Goal: Task Accomplishment & Management: Manage account settings

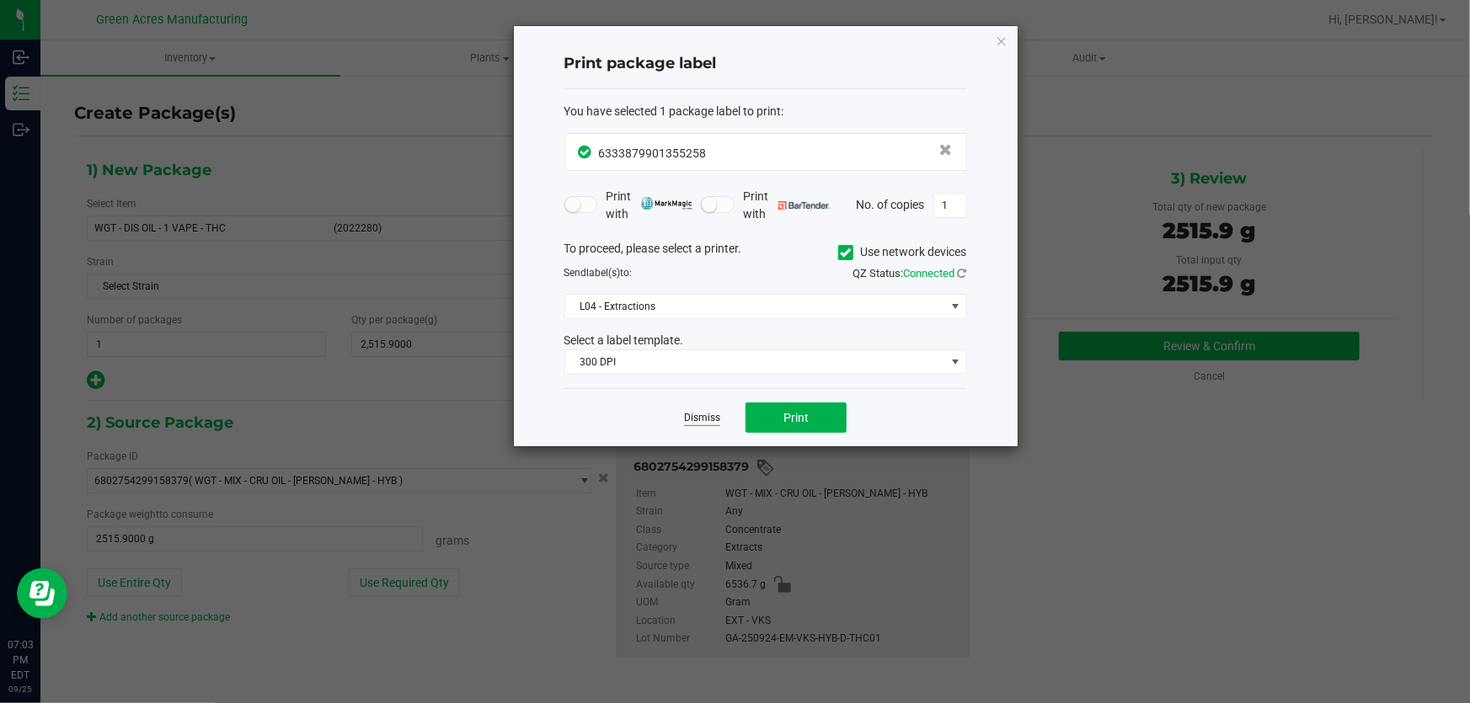
click at [693, 416] on link "Dismiss" at bounding box center [702, 418] width 36 height 14
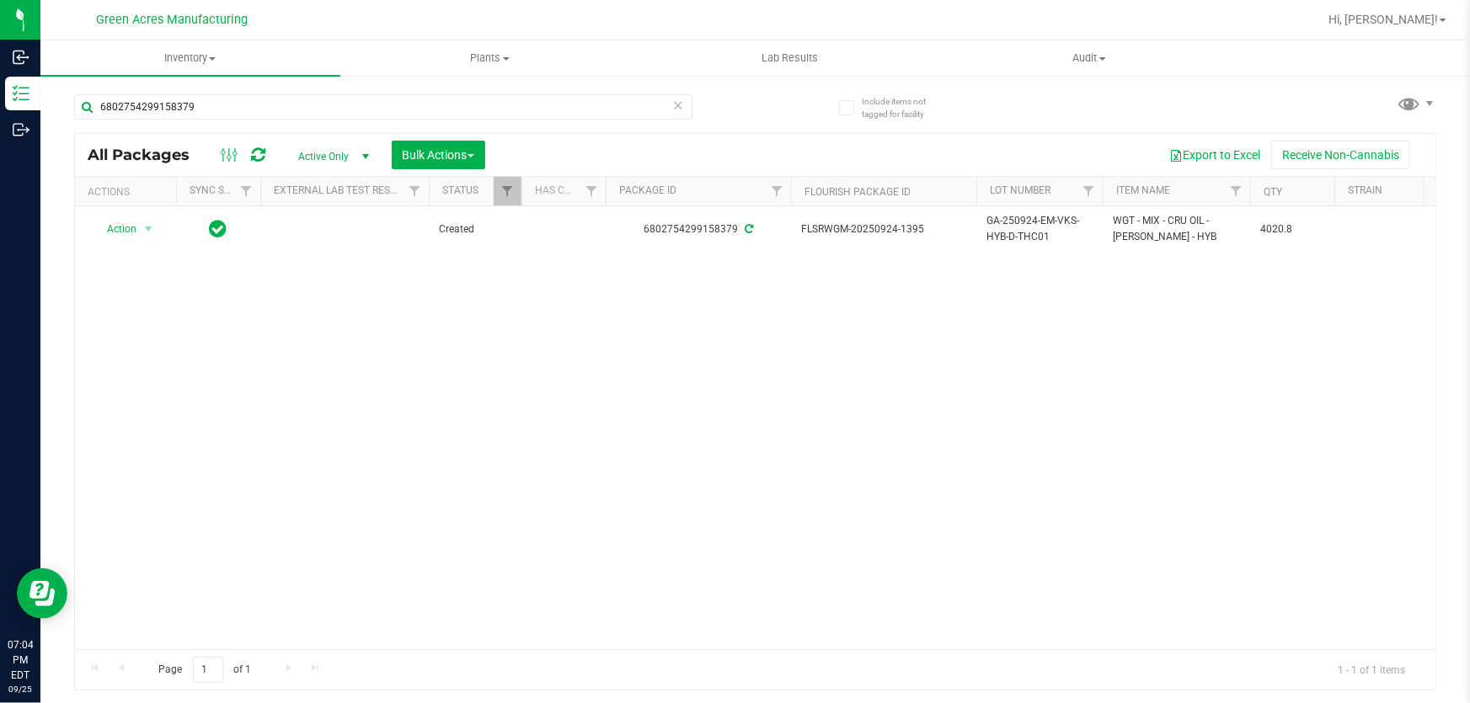
click at [676, 101] on icon at bounding box center [678, 104] width 12 height 20
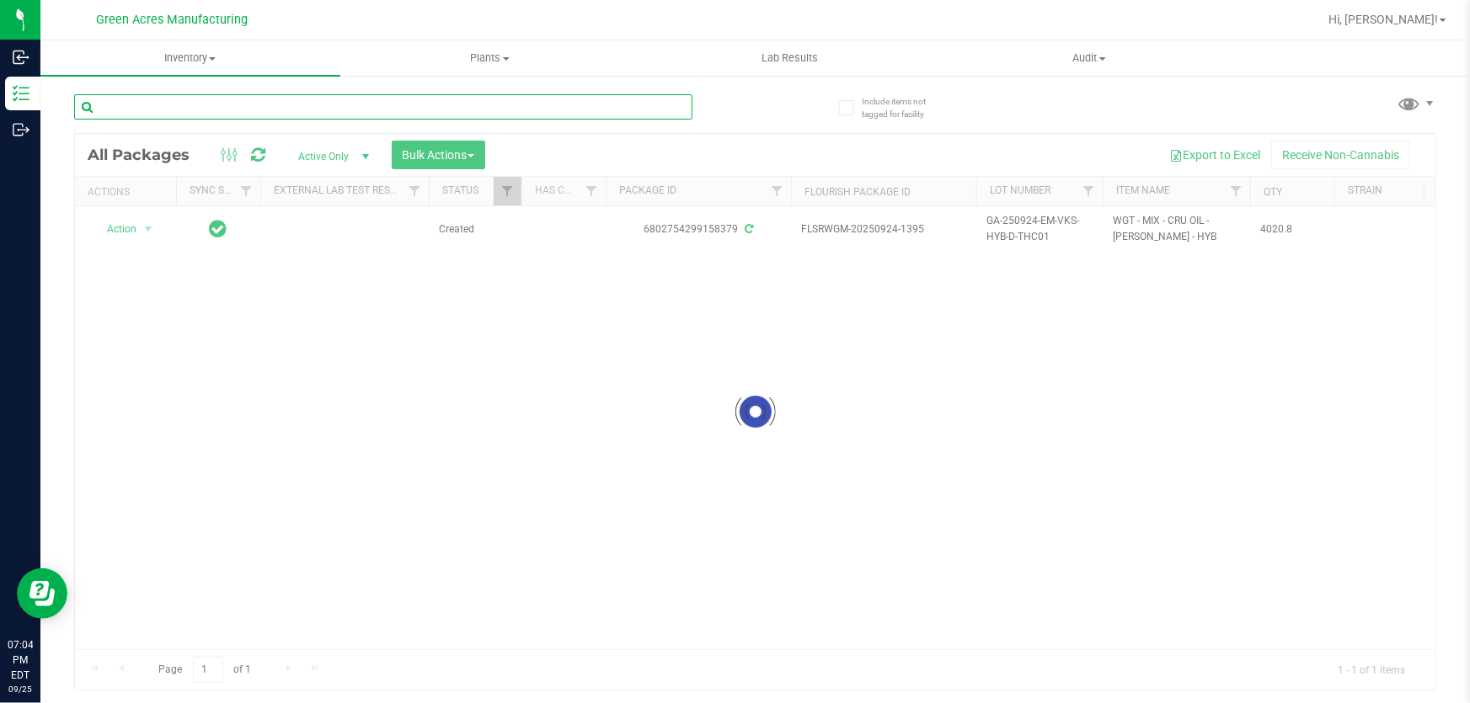
click at [527, 101] on input "text" at bounding box center [383, 106] width 618 height 25
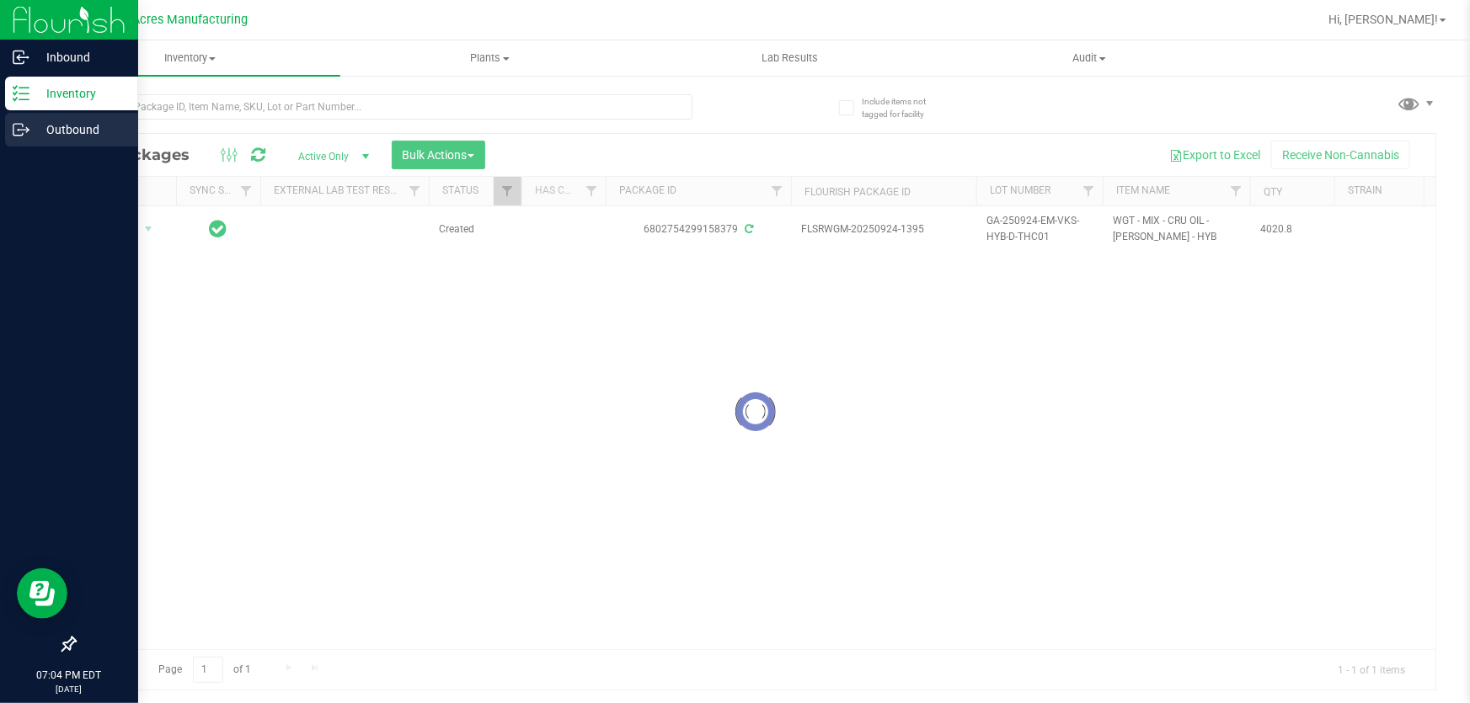
click at [50, 137] on p "Outbound" at bounding box center [79, 130] width 101 height 20
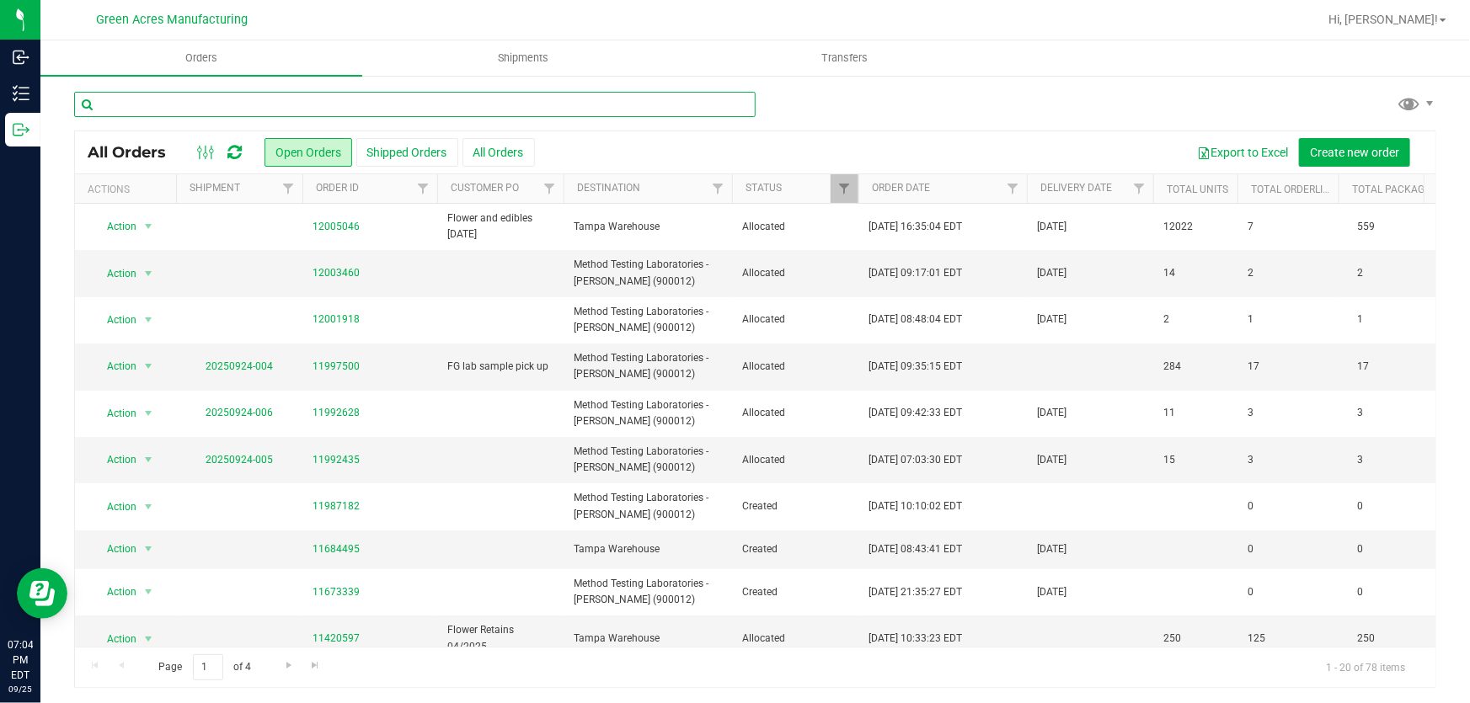
click at [493, 94] on input "text" at bounding box center [415, 104] width 682 height 25
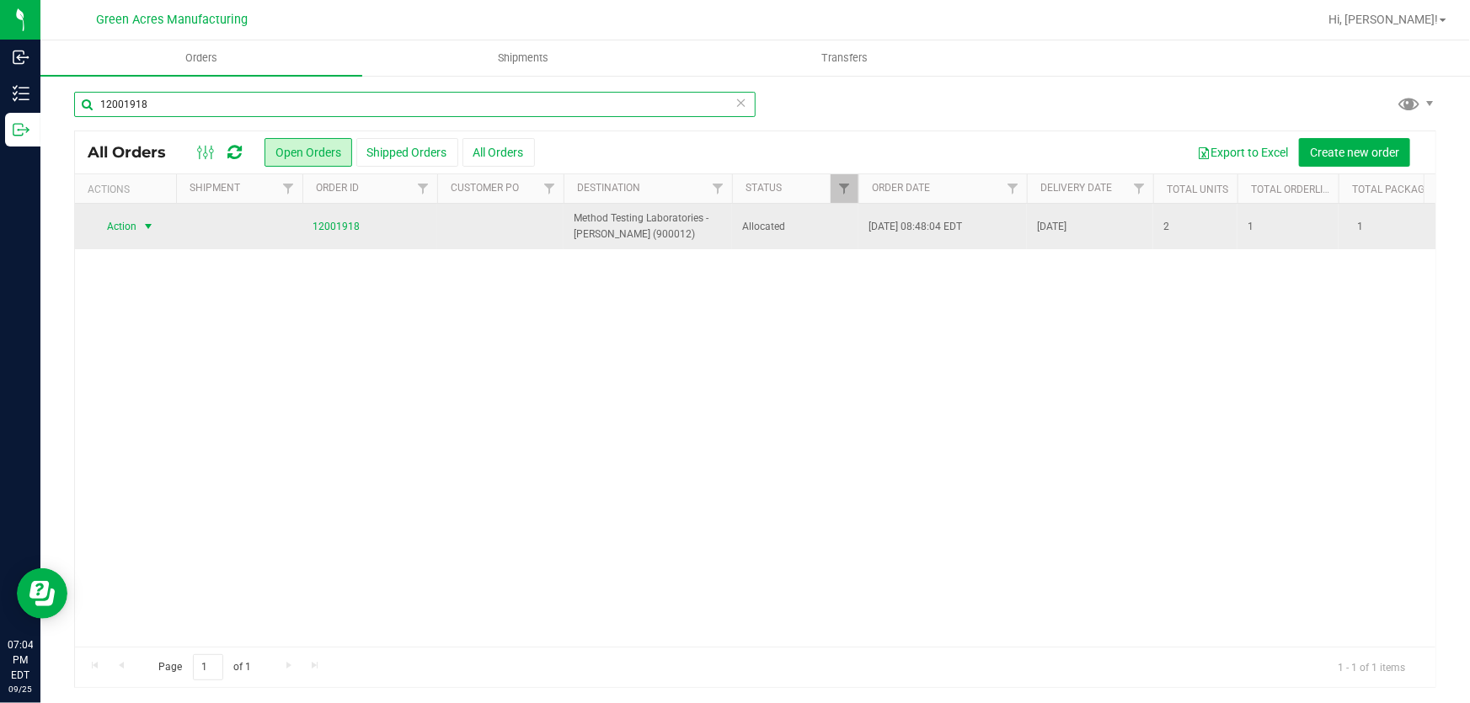
type input "12001918"
click at [115, 227] on span "Action" at bounding box center [114, 227] width 45 height 24
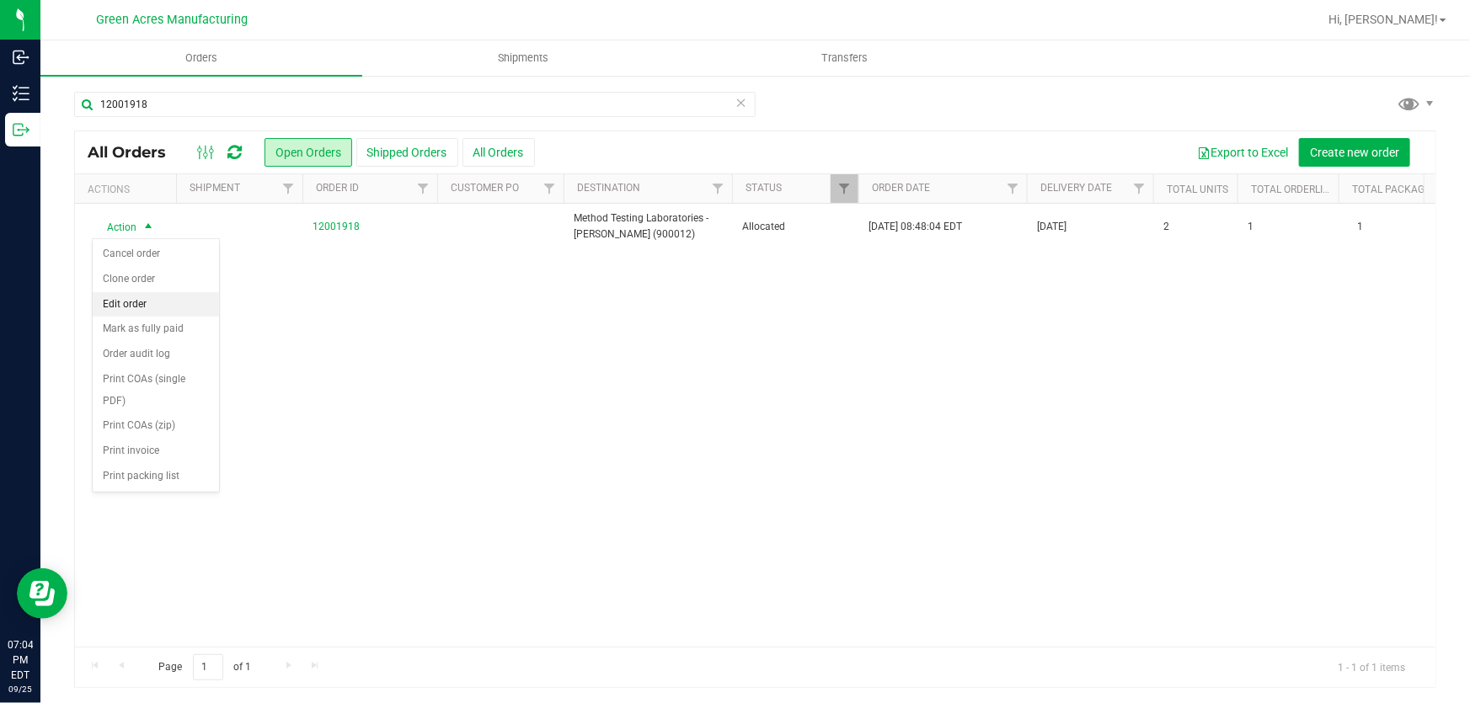
click at [174, 302] on li "Edit order" at bounding box center [156, 304] width 126 height 25
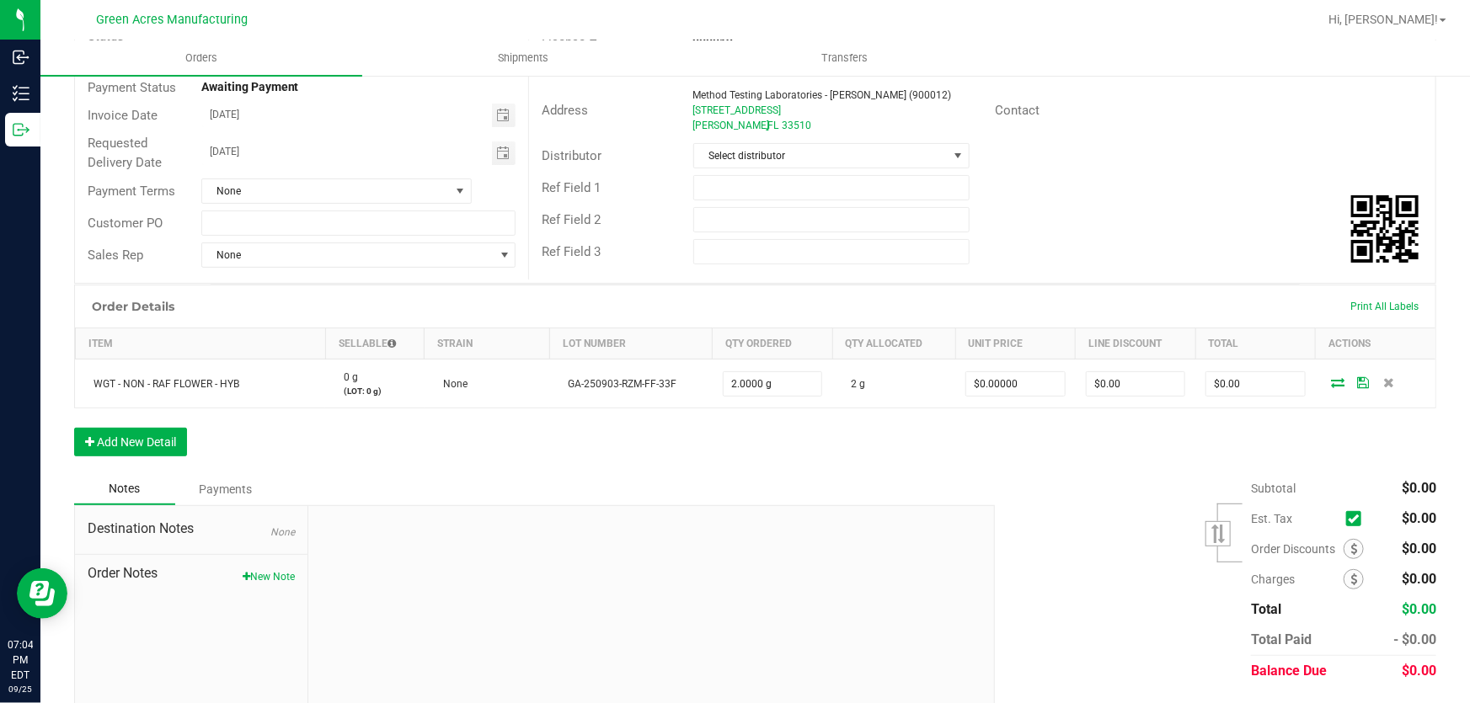
scroll to position [227, 0]
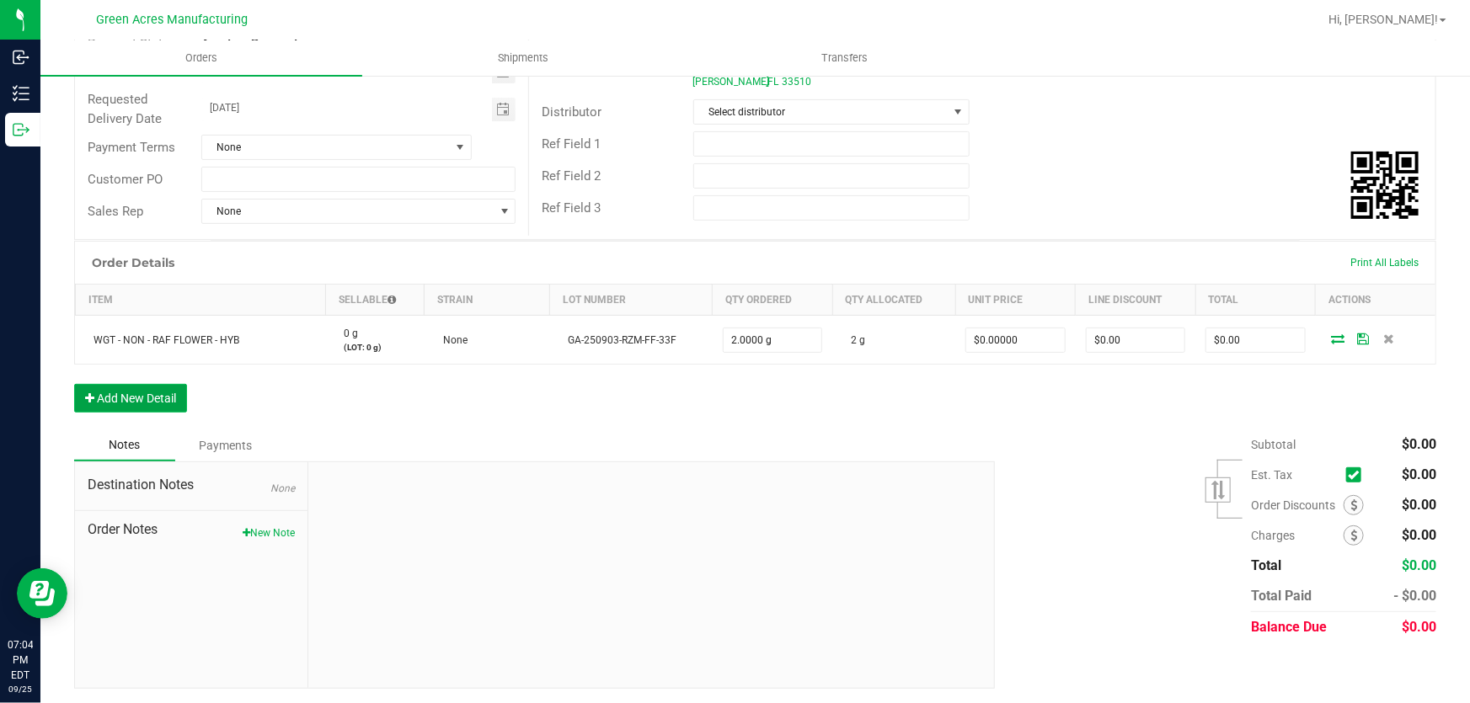
click at [111, 401] on button "Add New Detail" at bounding box center [130, 398] width 113 height 29
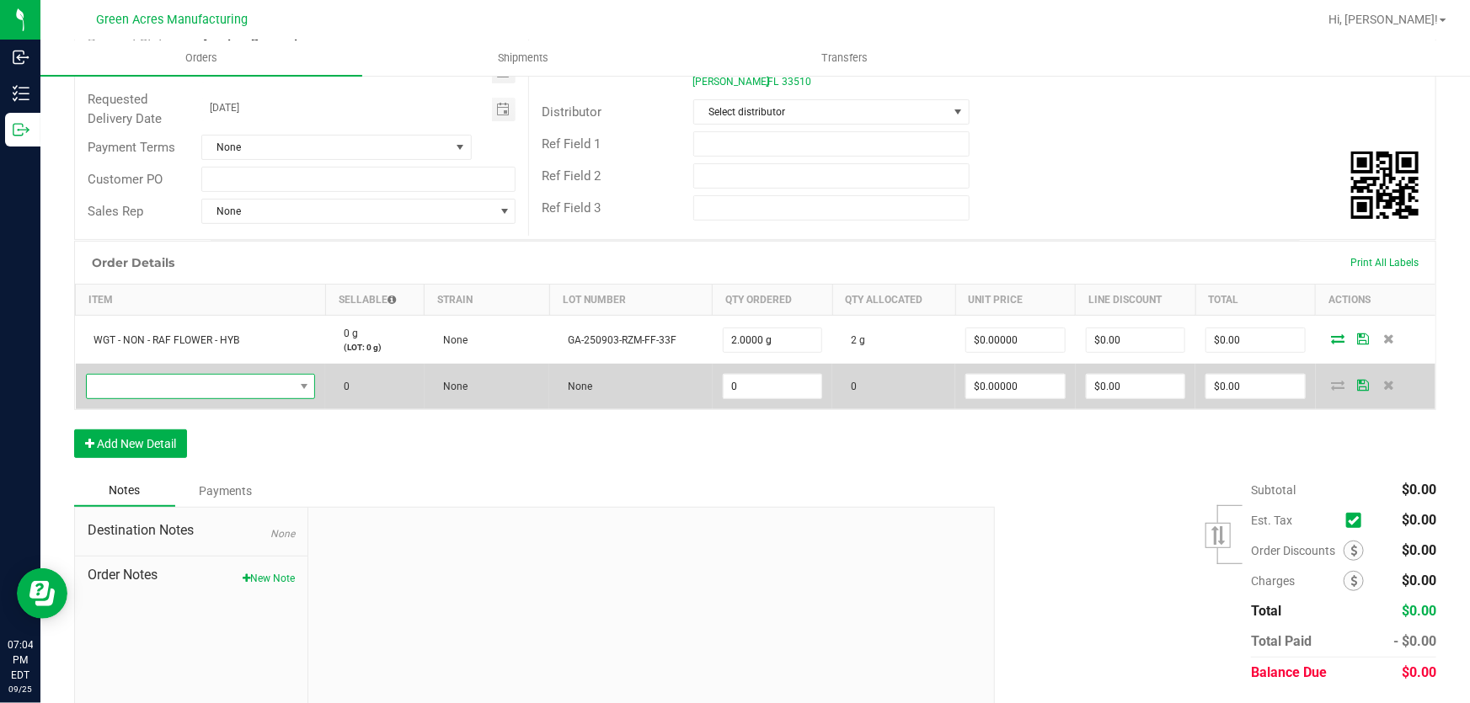
click at [294, 387] on span "NO DATA FOUND" at bounding box center [303, 387] width 21 height 24
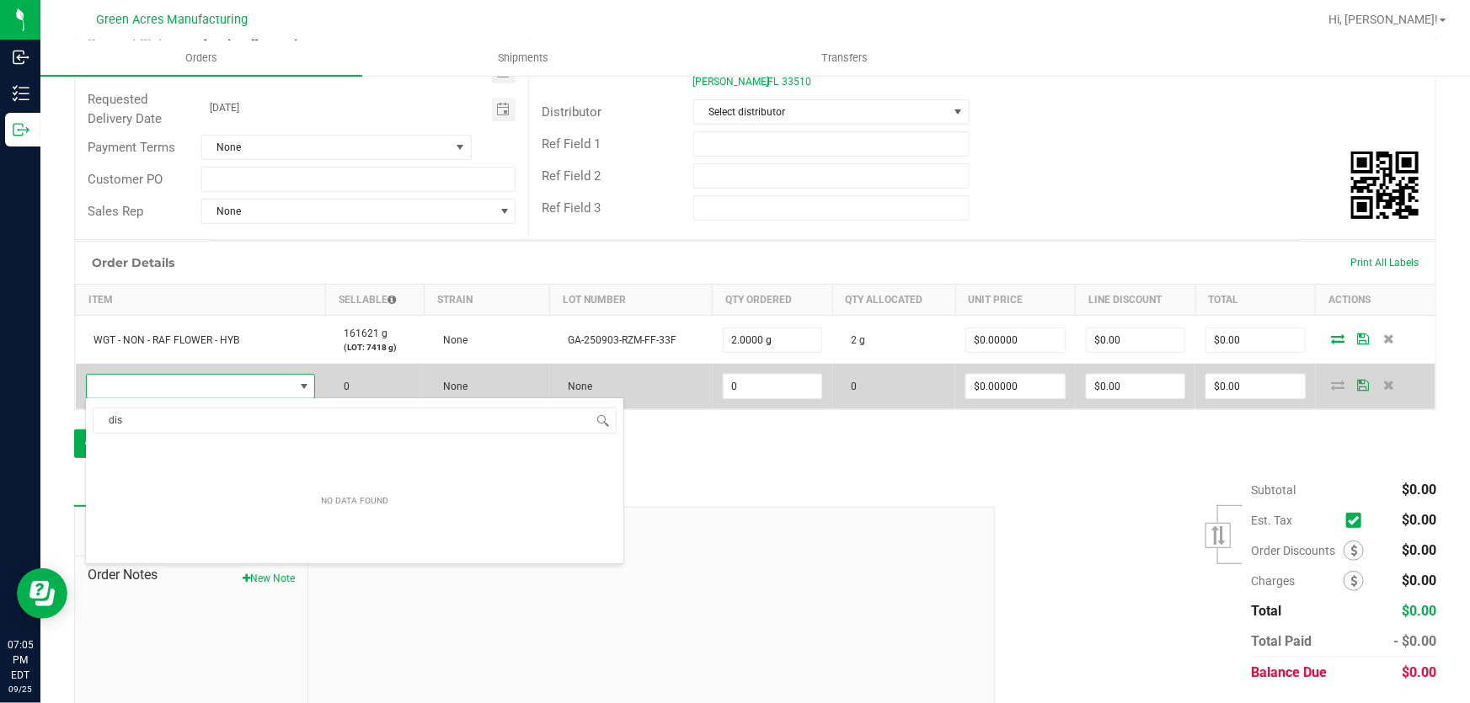
scroll to position [25, 225]
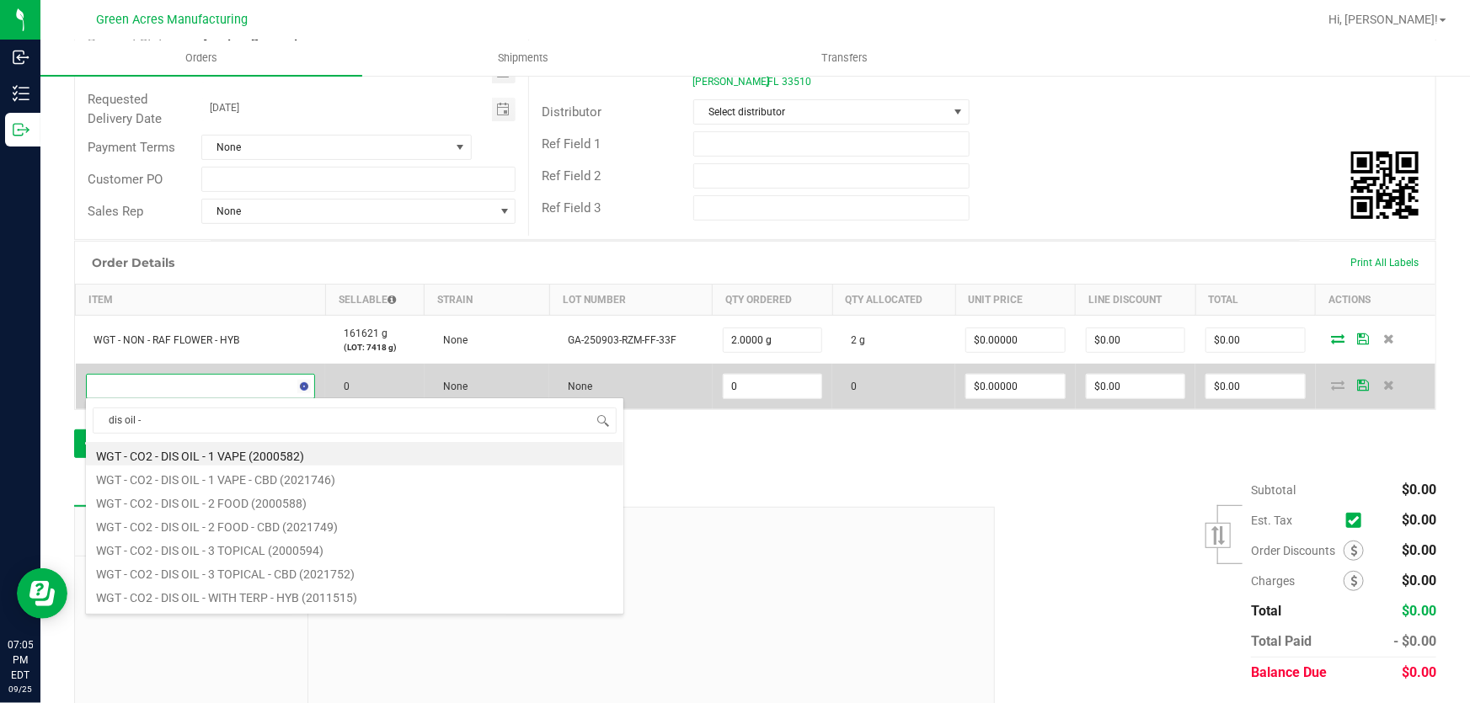
type input "dis oil - 1"
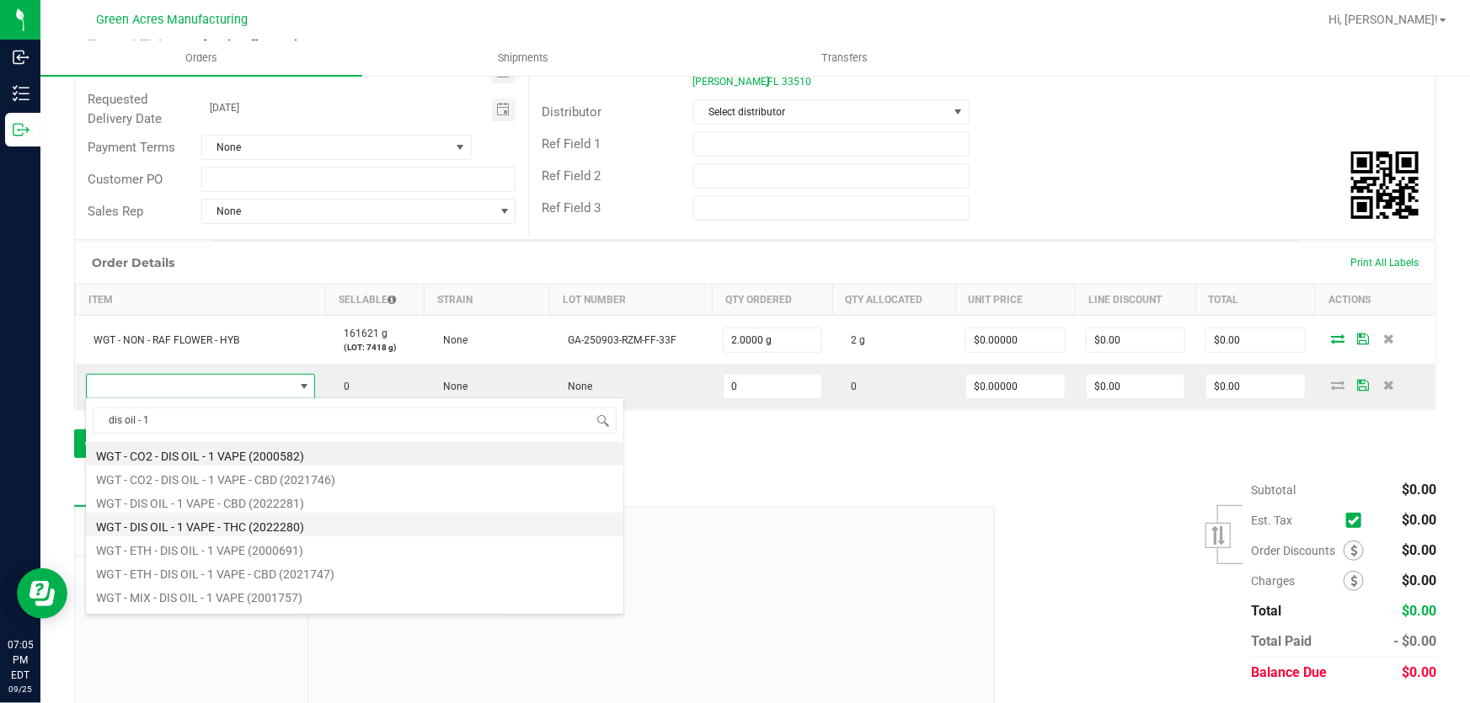
drag, startPoint x: 263, startPoint y: 465, endPoint x: 271, endPoint y: 520, distance: 55.4
click at [271, 442] on ul "WGT - CO2 - DIS OIL - 1 VAPE (2000582) WGT - CO2 - DIS OIL - 1 VAPE - CBD (2021…" at bounding box center [354, 442] width 537 height 0
click at [271, 520] on li "WGT - DIS OIL - 1 VAPE - THC (2022280)" at bounding box center [354, 525] width 537 height 24
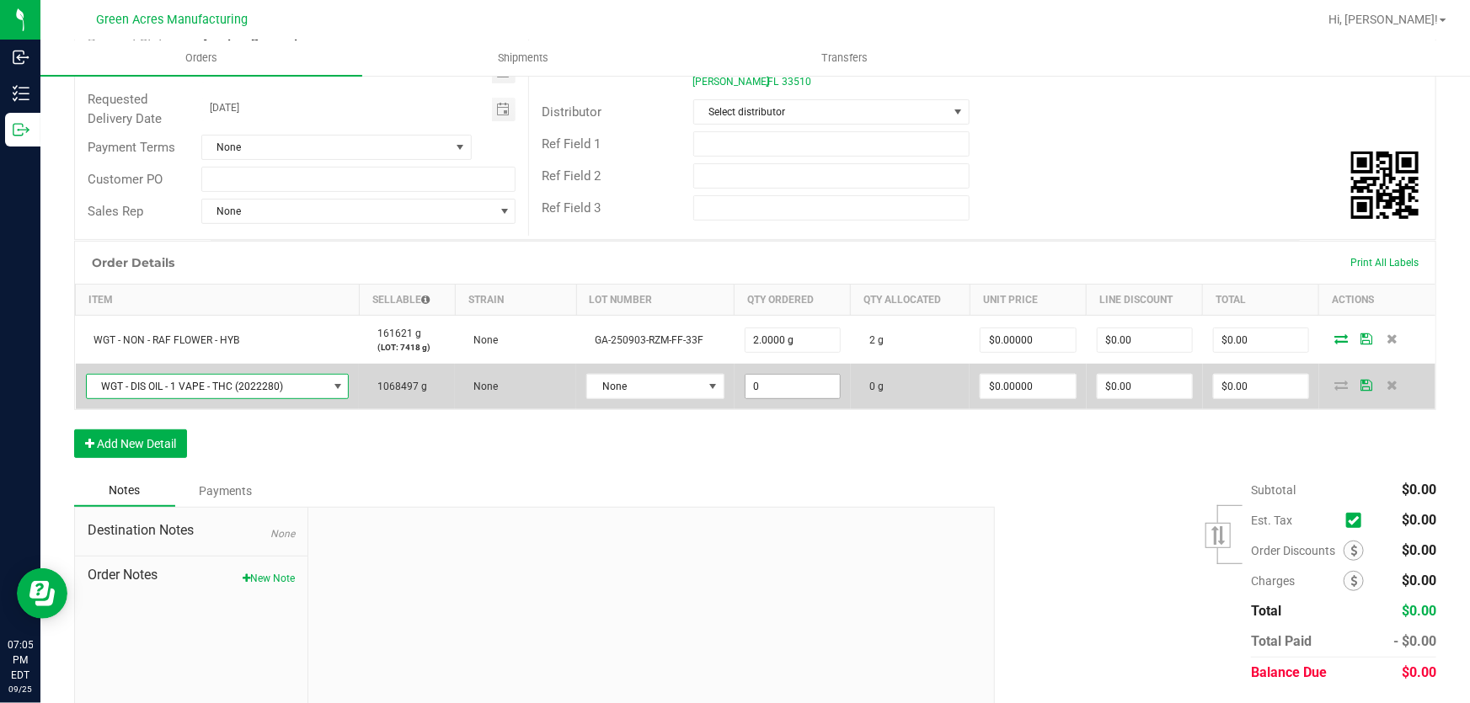
click at [782, 390] on input "0" at bounding box center [793, 387] width 94 height 24
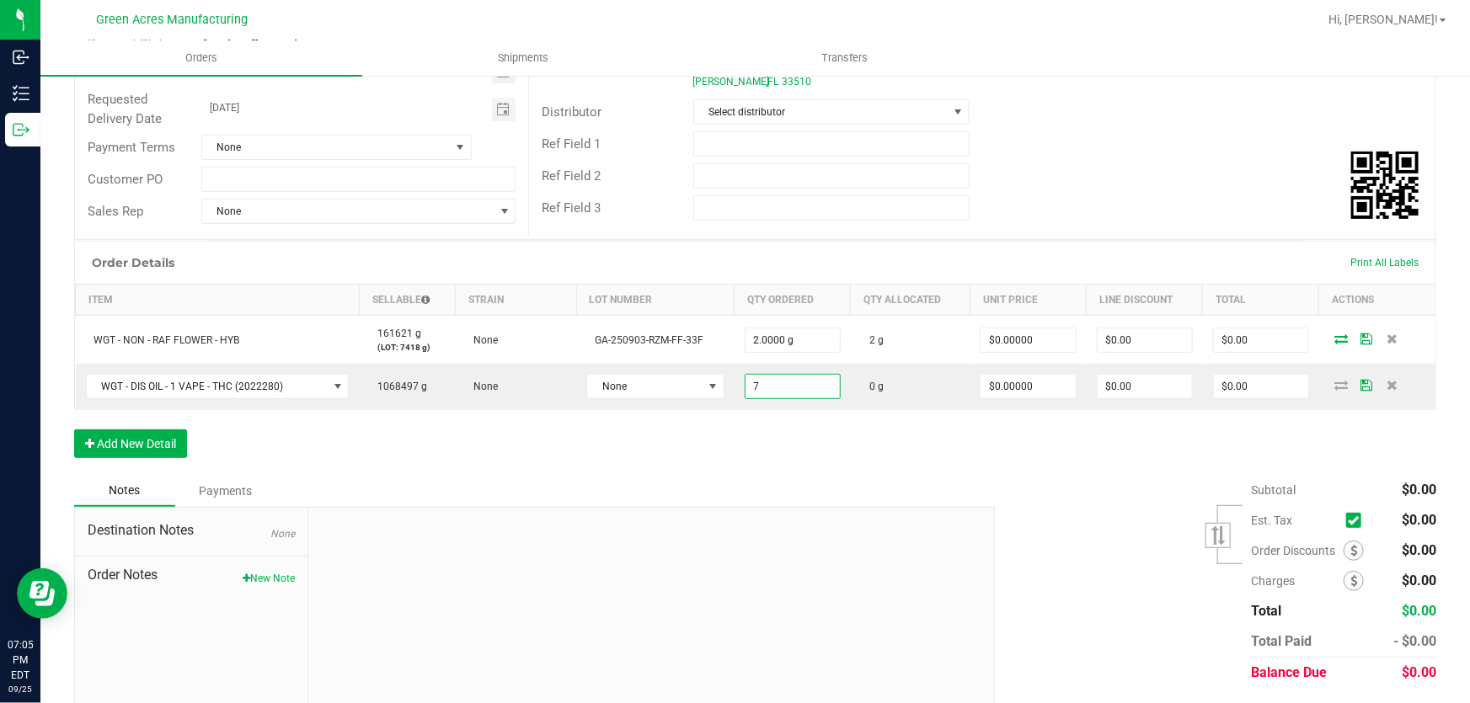
type input "7.0000 g"
click at [869, 458] on div "Order Details Print All Labels Item Sellable Strain Lot Number Qty Ordered Qty …" at bounding box center [755, 358] width 1362 height 234
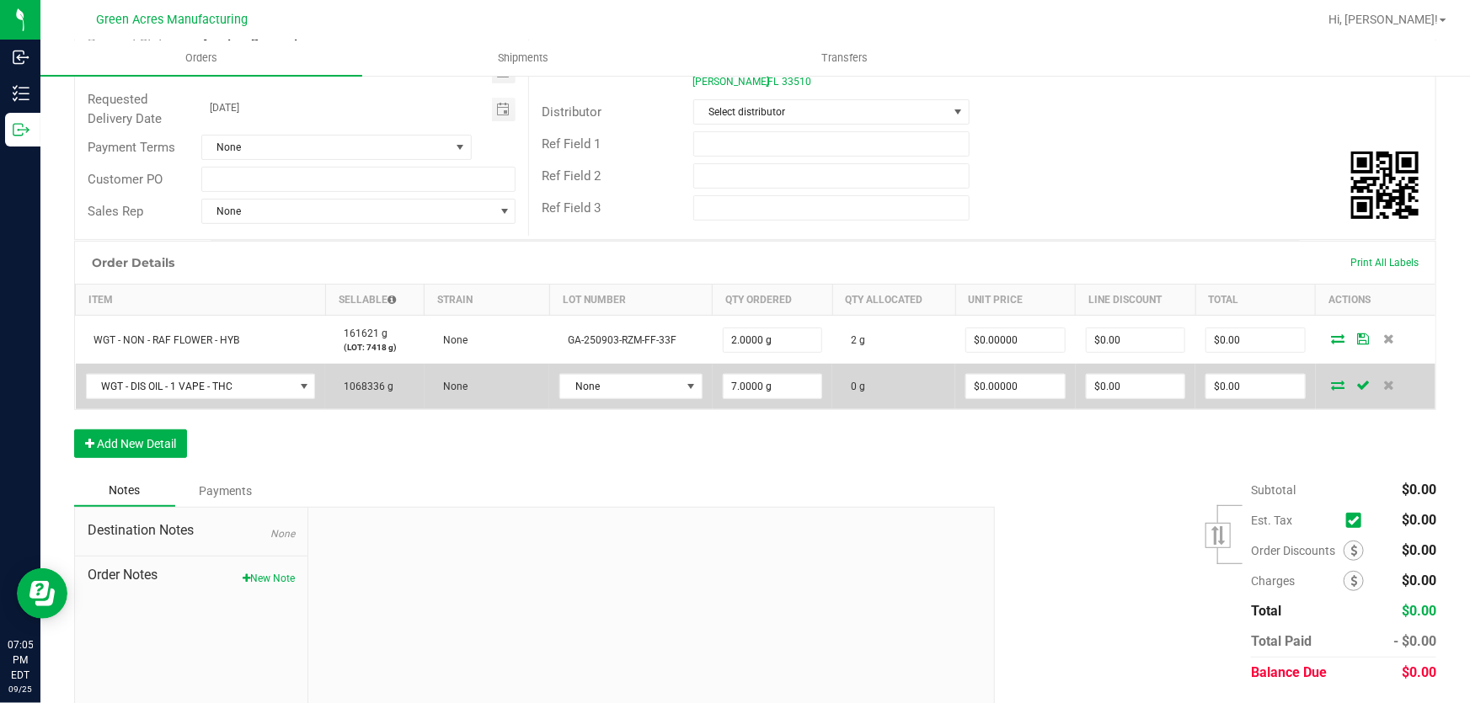
click at [1332, 388] on icon at bounding box center [1338, 385] width 13 height 10
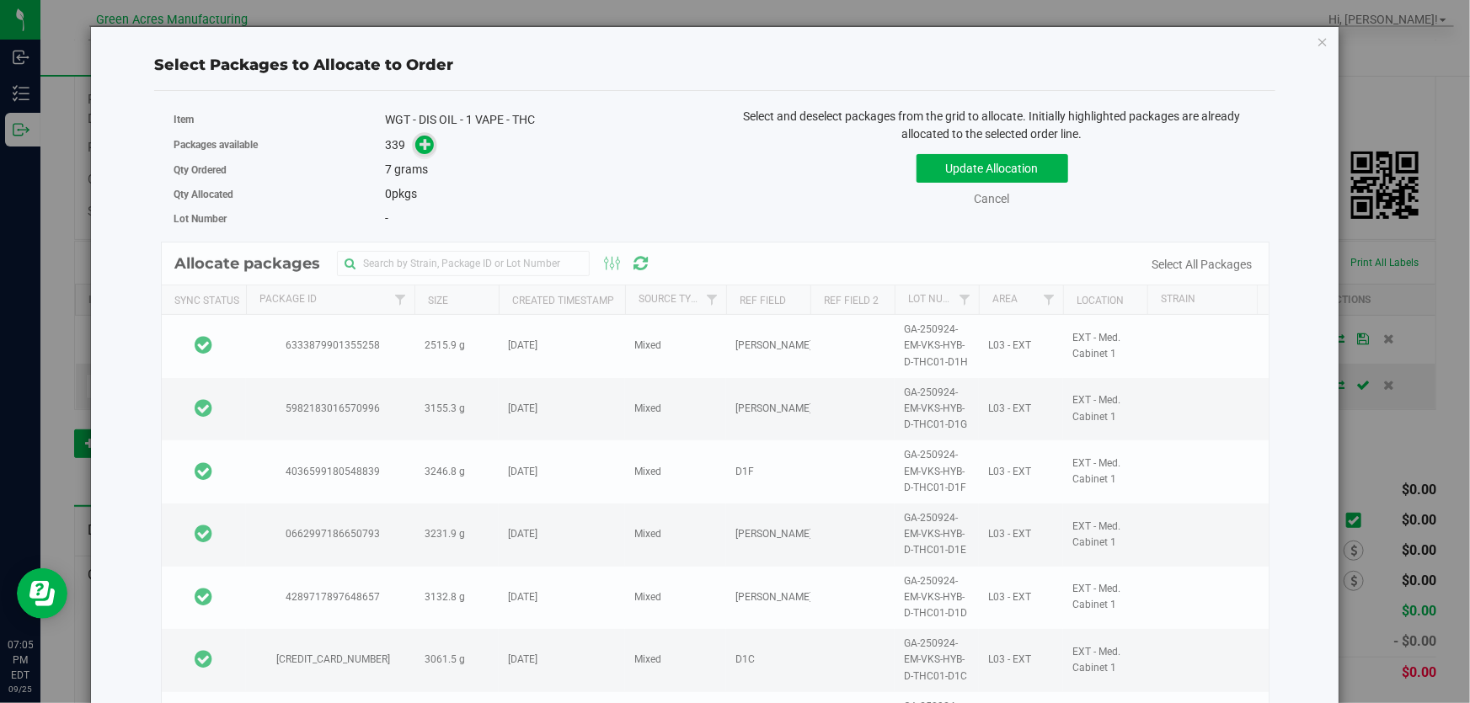
click at [415, 141] on link at bounding box center [424, 144] width 19 height 13
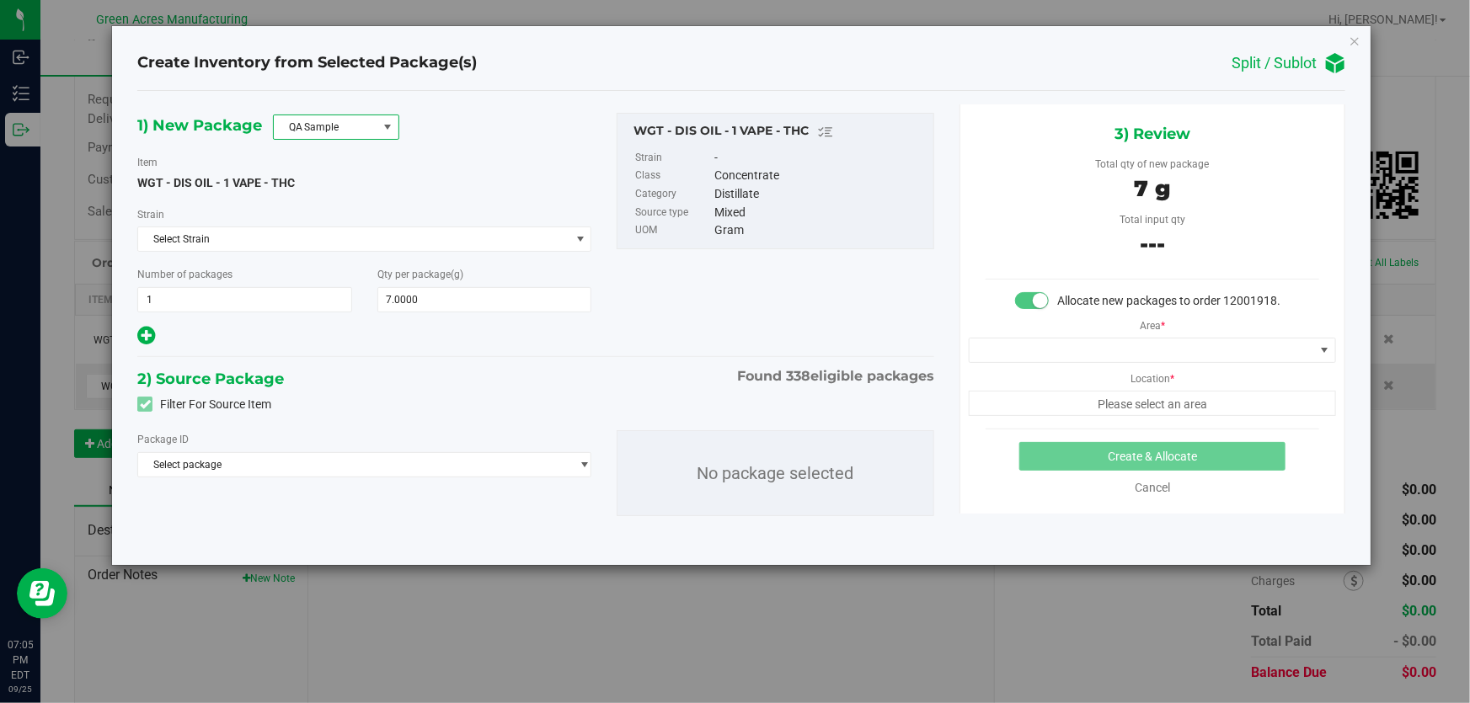
click at [392, 123] on span at bounding box center [387, 126] width 13 height 13
click at [357, 198] on li "R&D Sample" at bounding box center [336, 202] width 125 height 24
click at [341, 474] on span "Select package" at bounding box center [353, 465] width 431 height 24
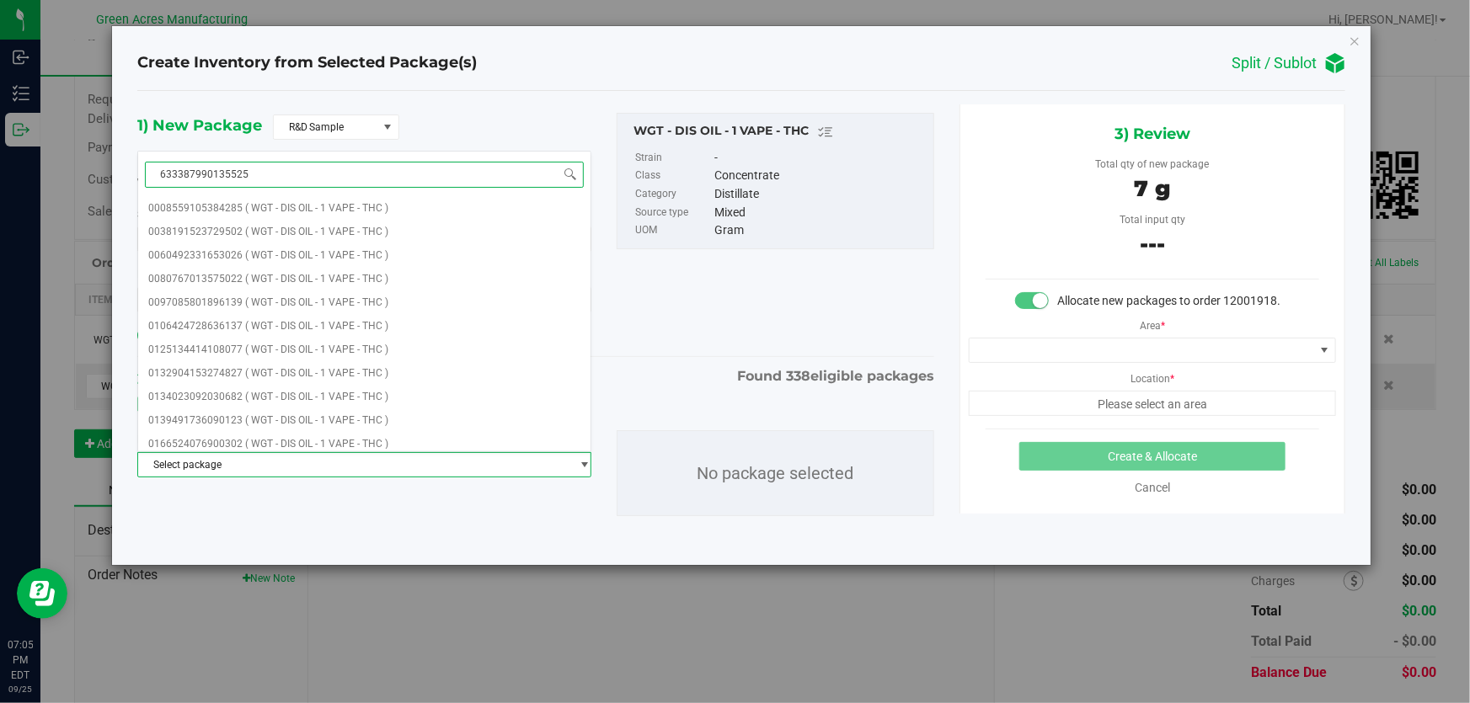
type input "6333879901355258"
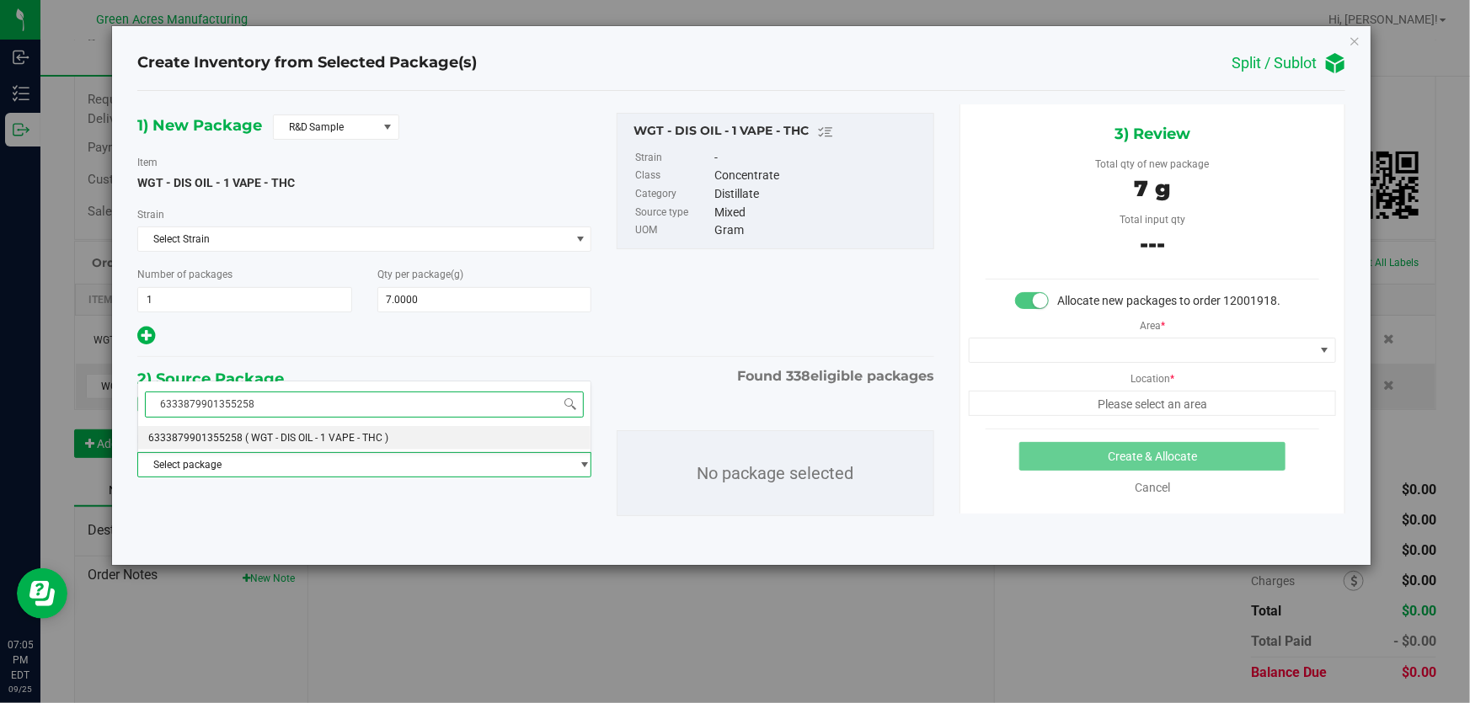
click at [438, 437] on li "6333879901355258 ( WGT - DIS OIL - 1 VAPE - THC )" at bounding box center [364, 438] width 453 height 24
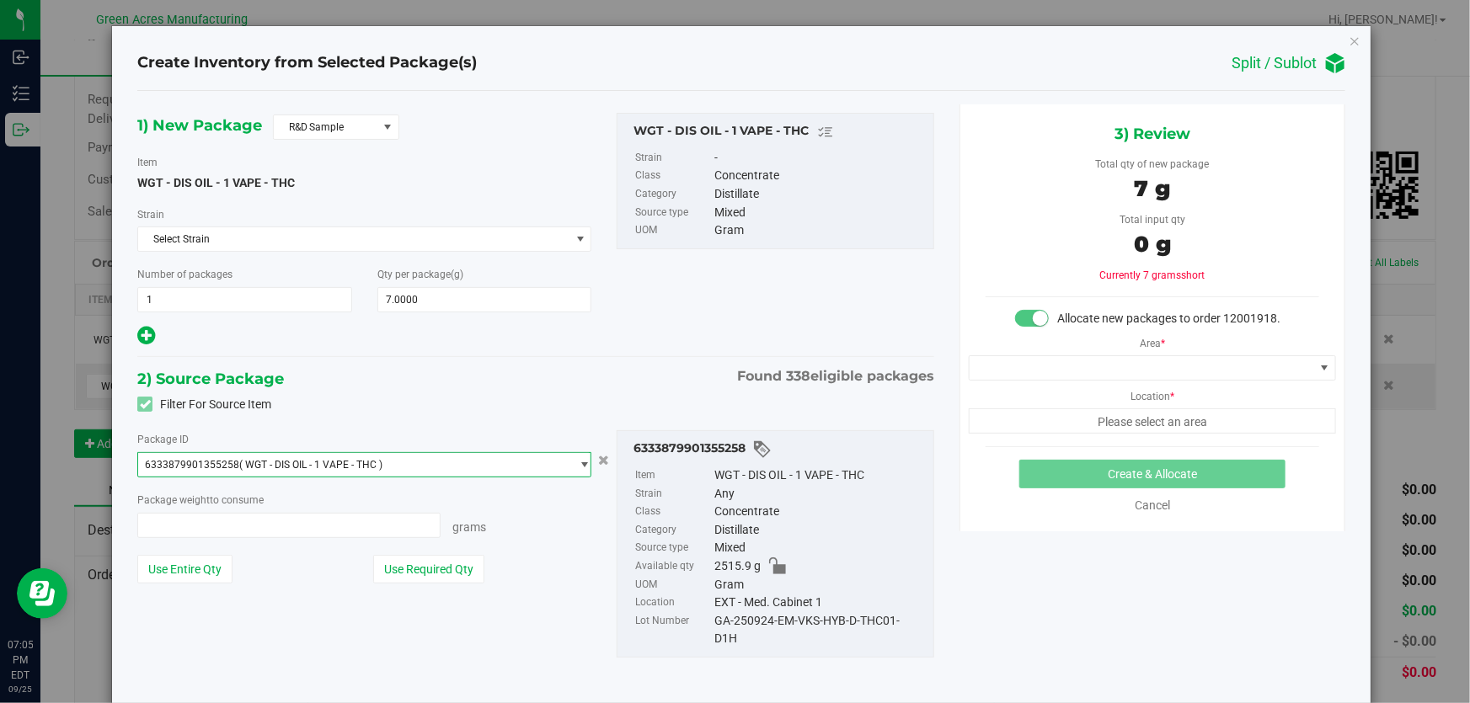
scroll to position [4977, 0]
click at [431, 560] on button "Use Required Qty" at bounding box center [428, 569] width 111 height 29
type input "7.0000 g"
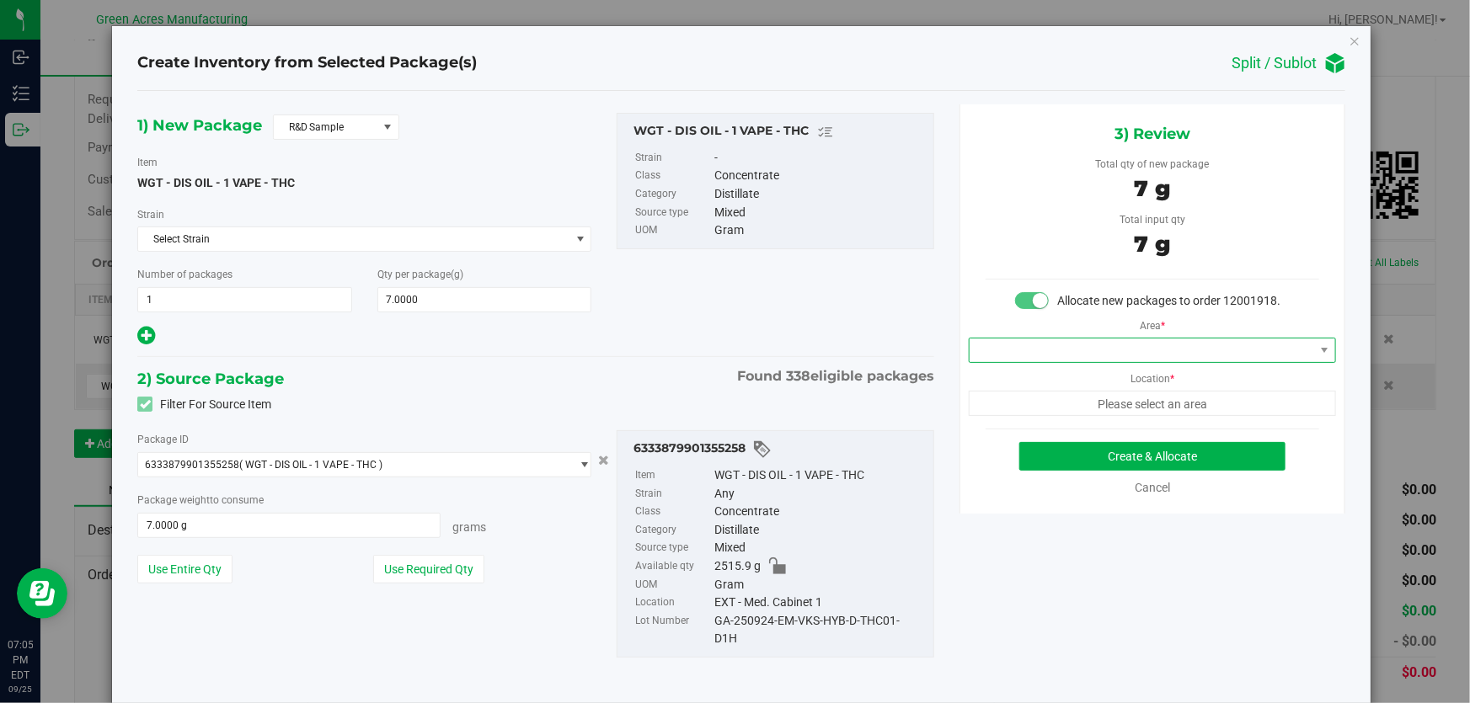
click at [1248, 358] on span at bounding box center [1142, 351] width 345 height 24
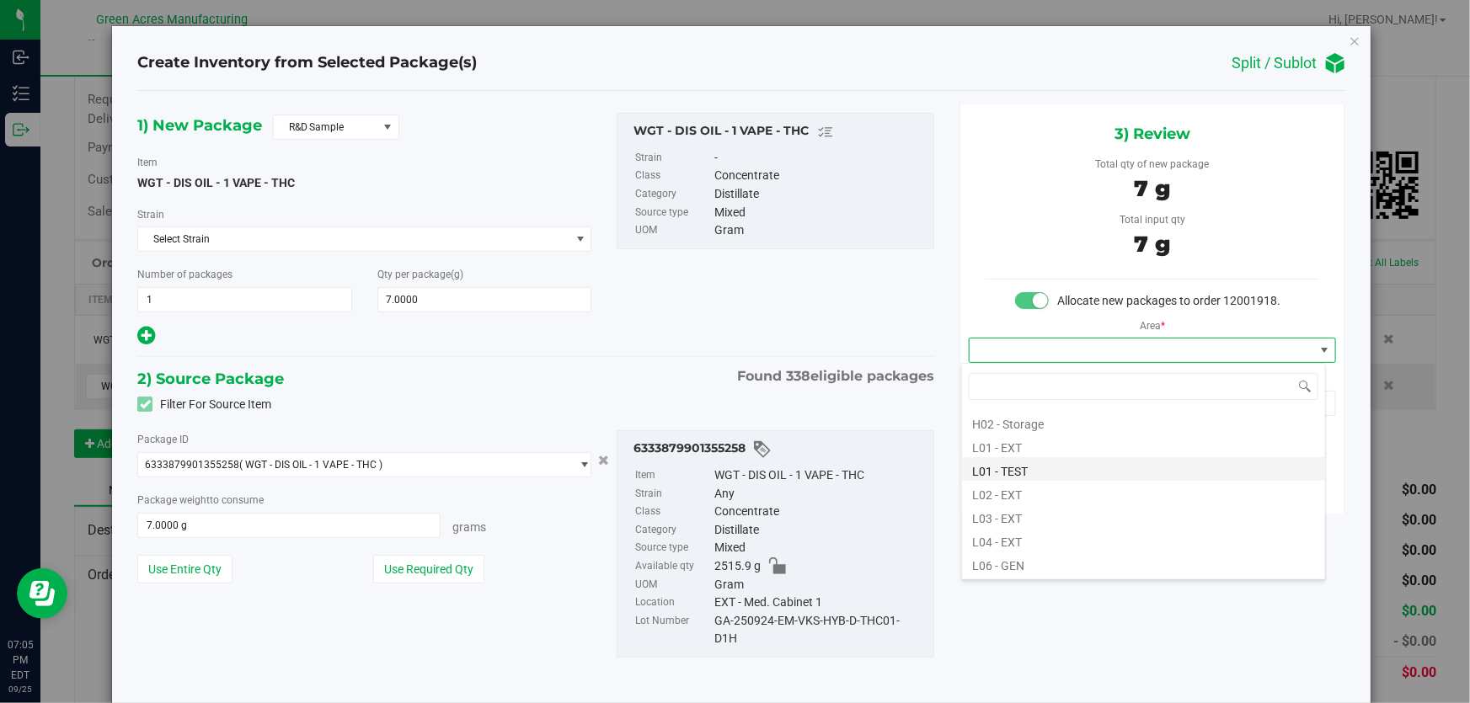
scroll to position [306, 0]
click at [1050, 489] on li "L03 - EXT" at bounding box center [1143, 492] width 363 height 24
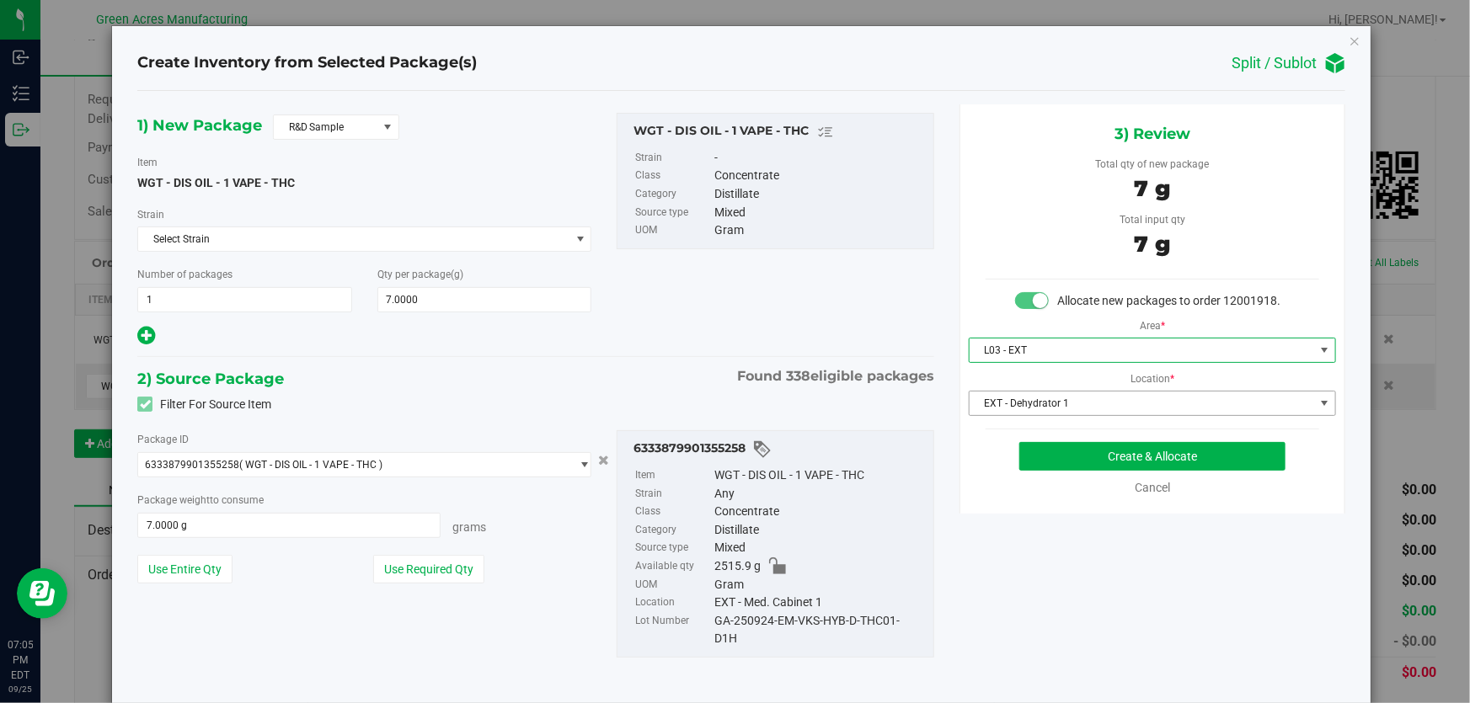
click at [1126, 399] on span "EXT - Dehydrator 1" at bounding box center [1142, 404] width 345 height 24
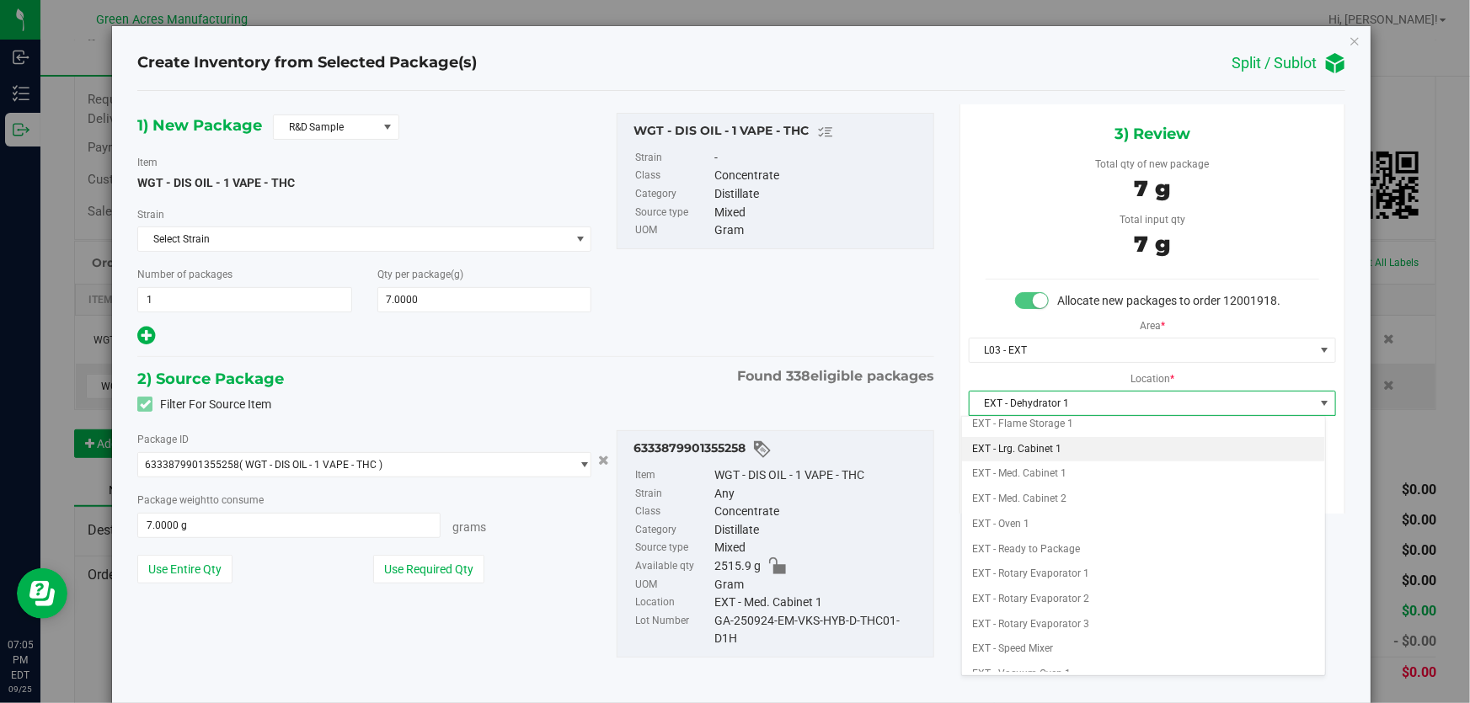
scroll to position [152, 0]
click at [1093, 480] on li "EXT - Med. Cabinet 2" at bounding box center [1143, 480] width 363 height 25
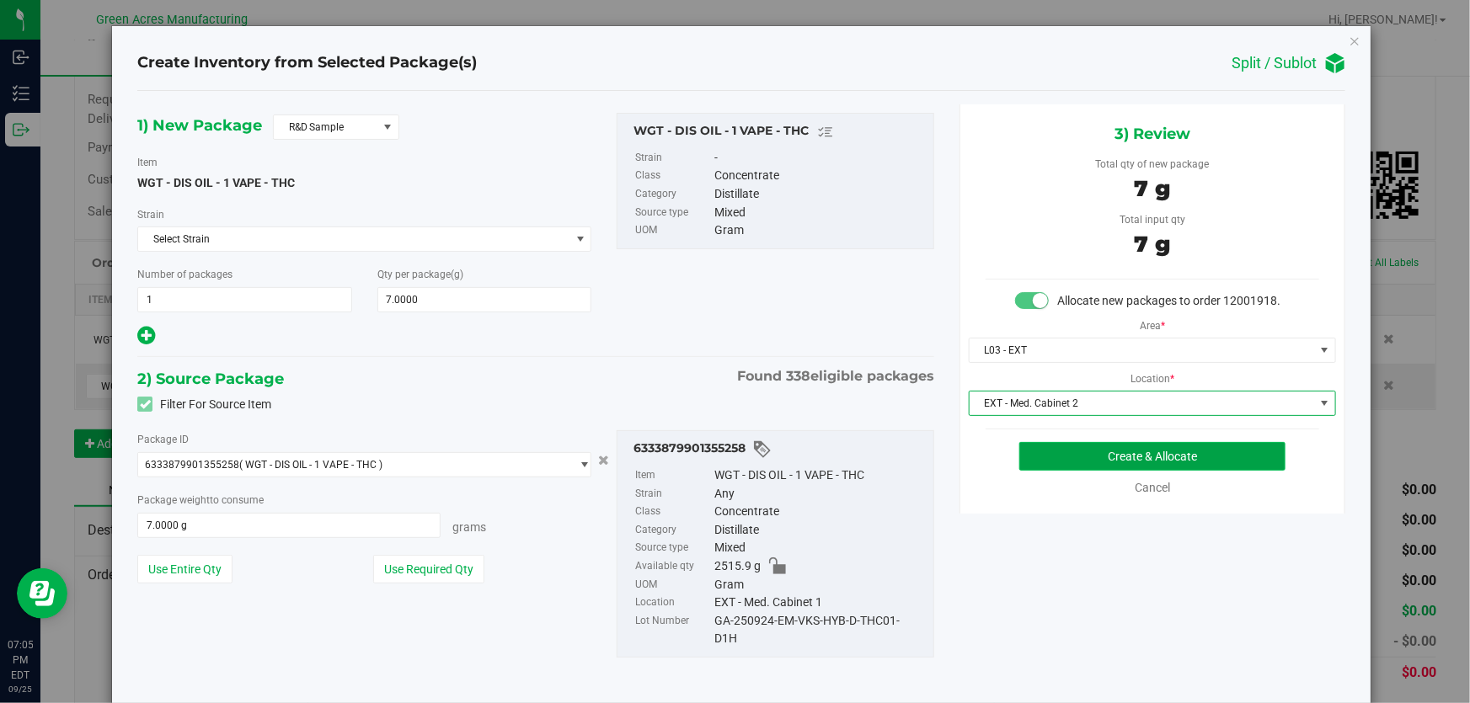
click at [1132, 458] on button "Create & Allocate" at bounding box center [1152, 456] width 267 height 29
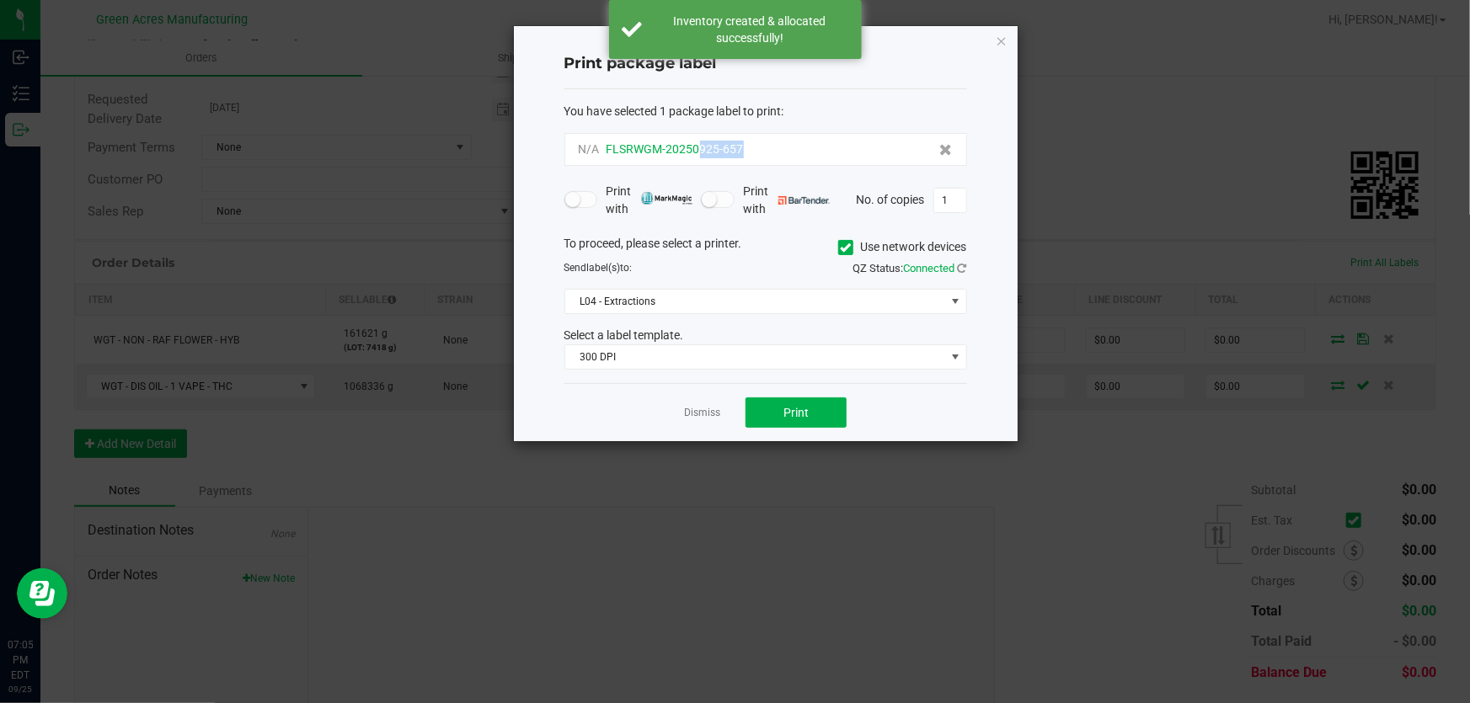
drag, startPoint x: 749, startPoint y: 150, endPoint x: 698, endPoint y: 153, distance: 51.5
click at [698, 153] on div "N/A FLSRWGM-20250925-657" at bounding box center [766, 150] width 374 height 18
copy span "925-657"
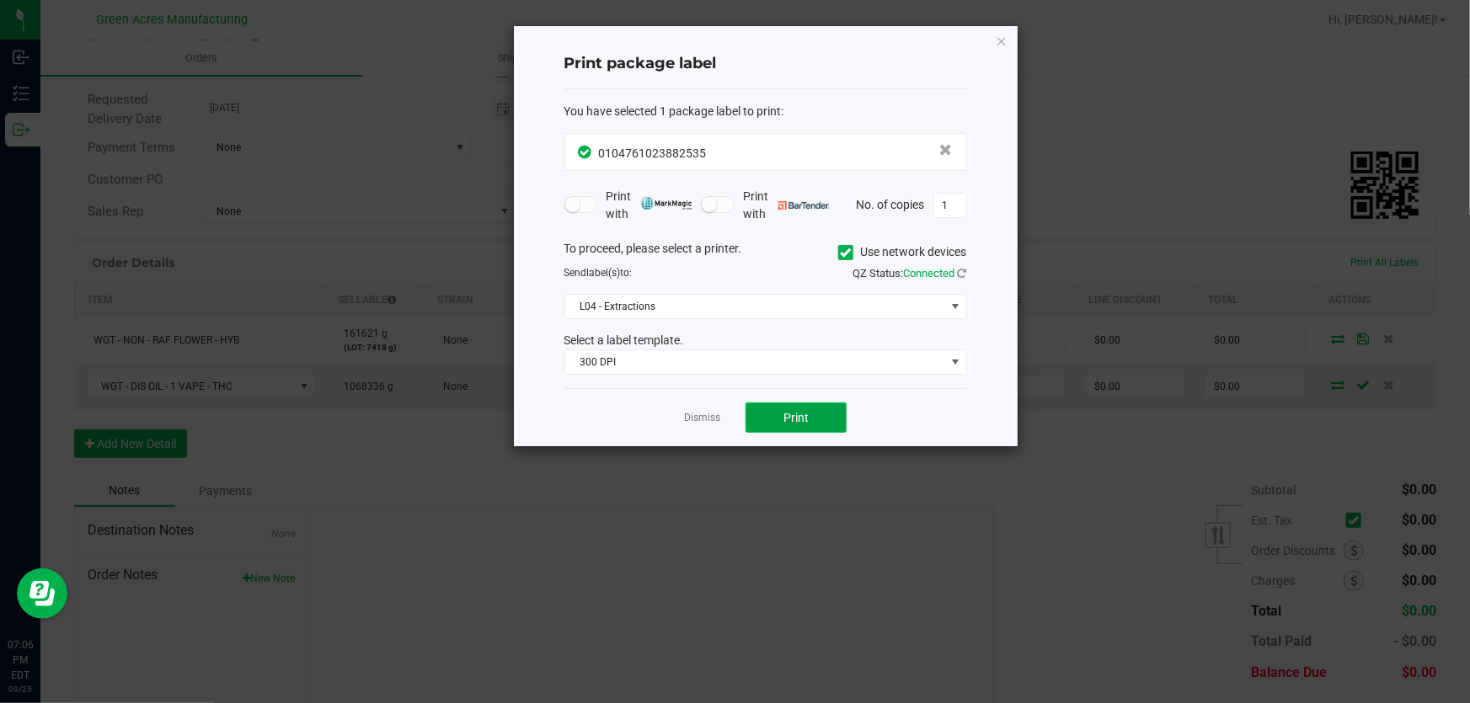
click at [794, 414] on span "Print" at bounding box center [795, 417] width 25 height 13
click at [810, 414] on button "Print" at bounding box center [796, 418] width 101 height 30
click at [708, 421] on link "Dismiss" at bounding box center [702, 418] width 36 height 14
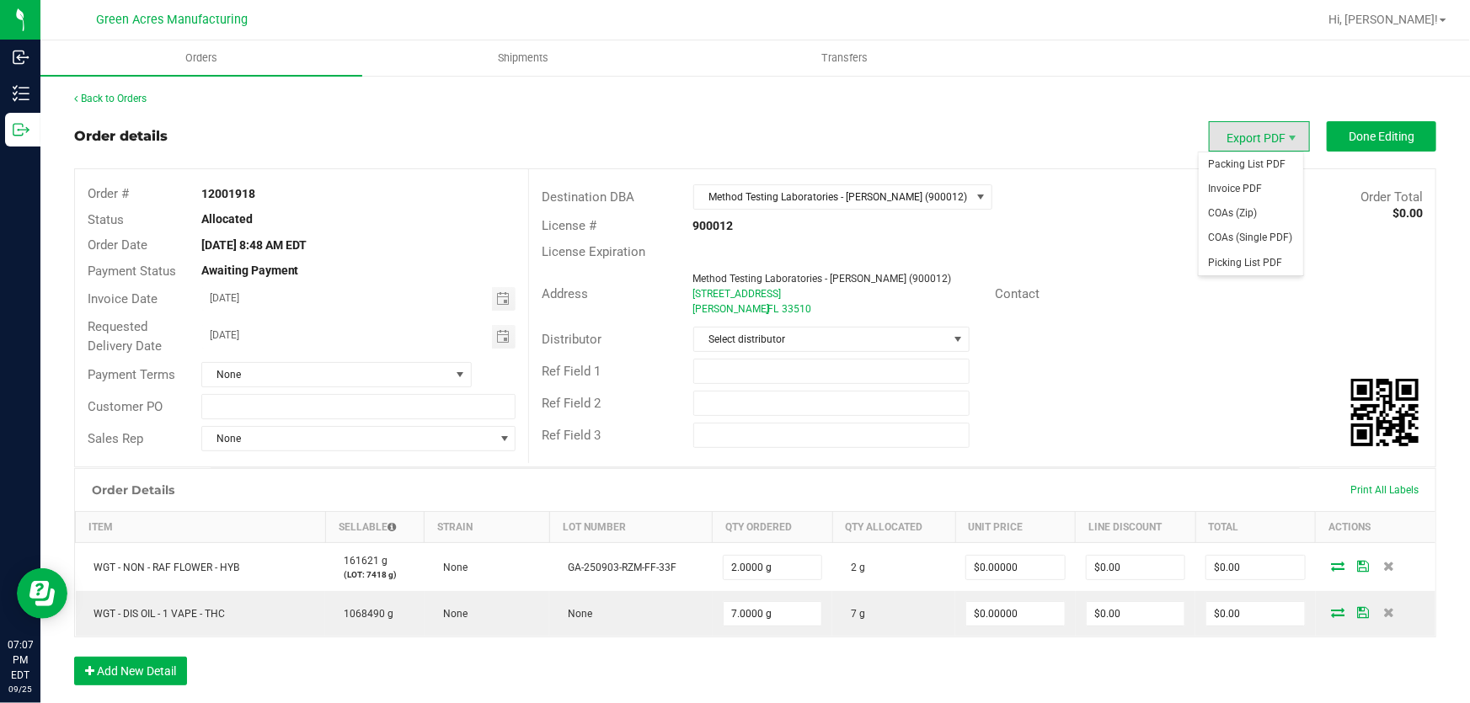
click at [1268, 138] on span "Export PDF" at bounding box center [1259, 136] width 101 height 30
click at [1247, 170] on span "Packing List PDF" at bounding box center [1251, 164] width 104 height 24
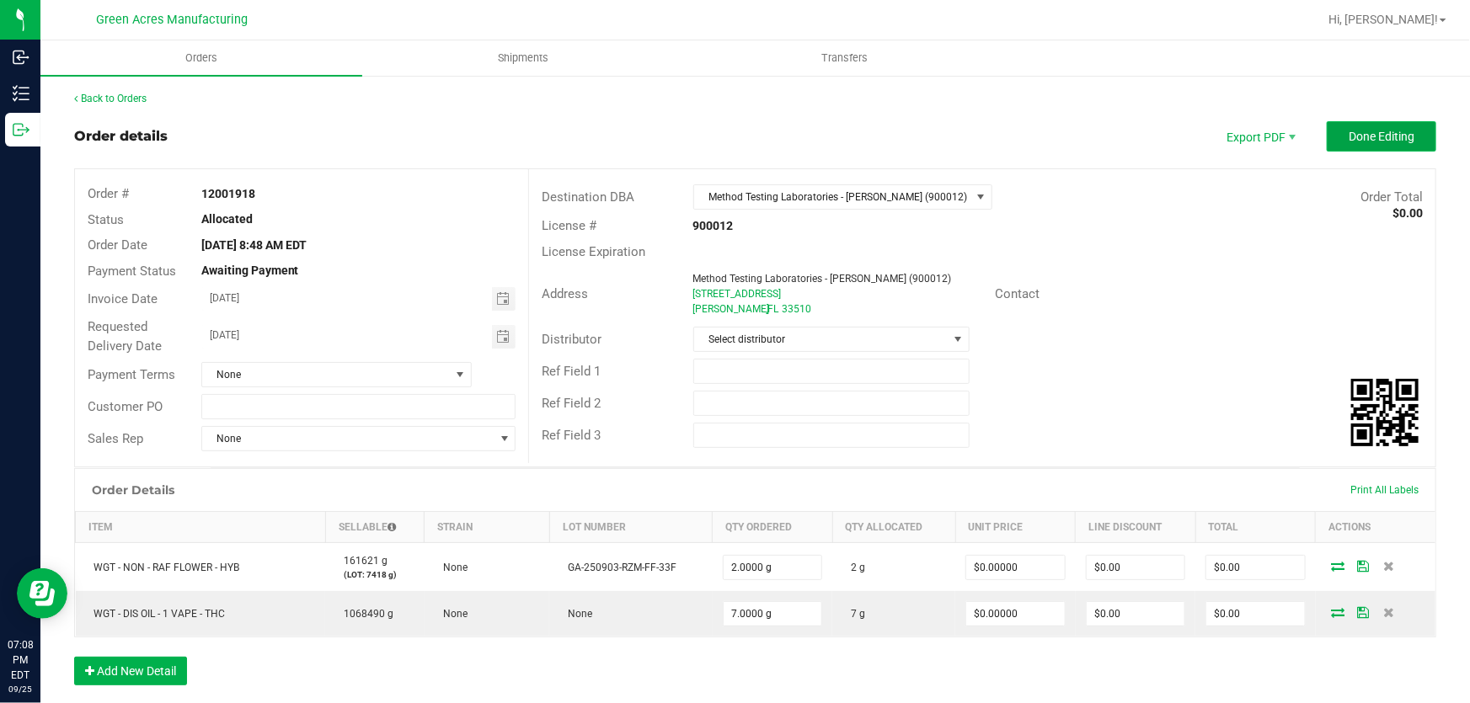
click at [1361, 139] on span "Done Editing" at bounding box center [1382, 136] width 66 height 13
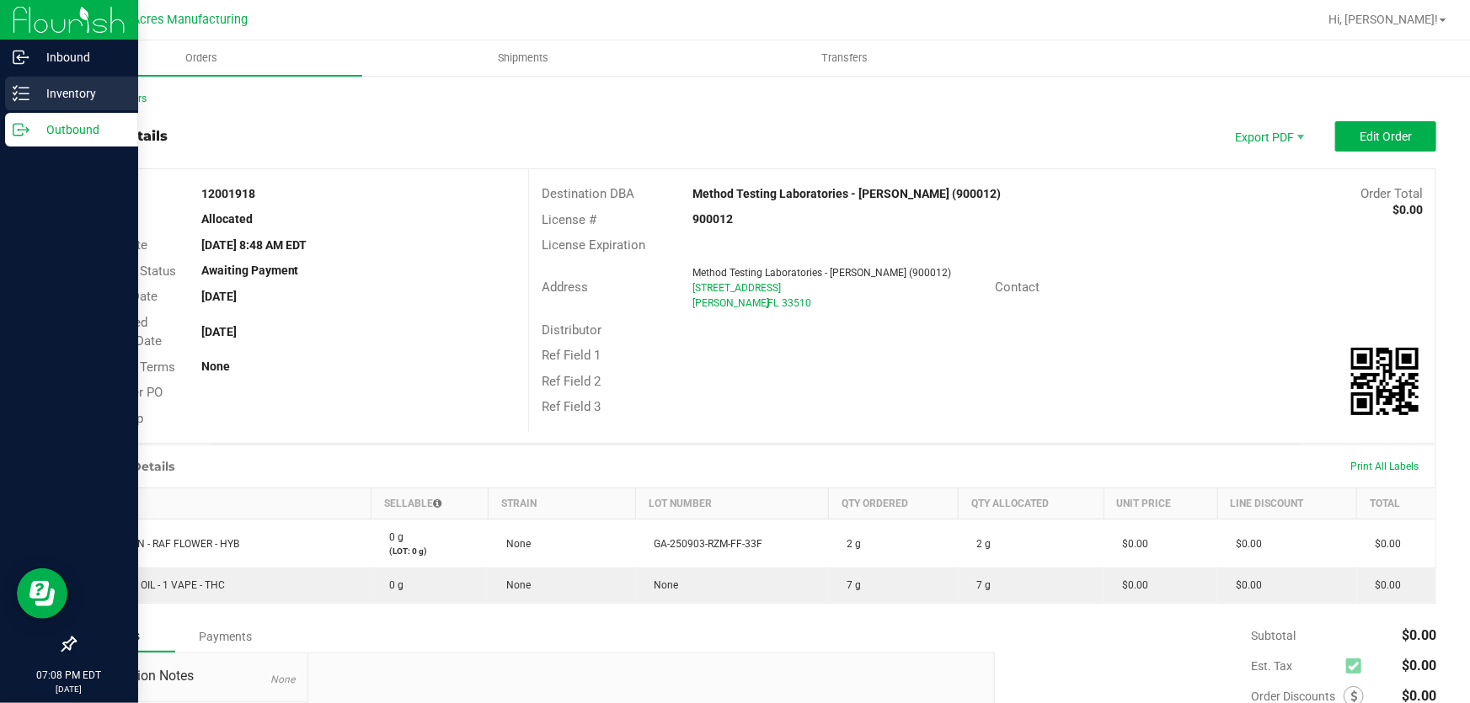
click at [72, 94] on p "Inventory" at bounding box center [79, 93] width 101 height 20
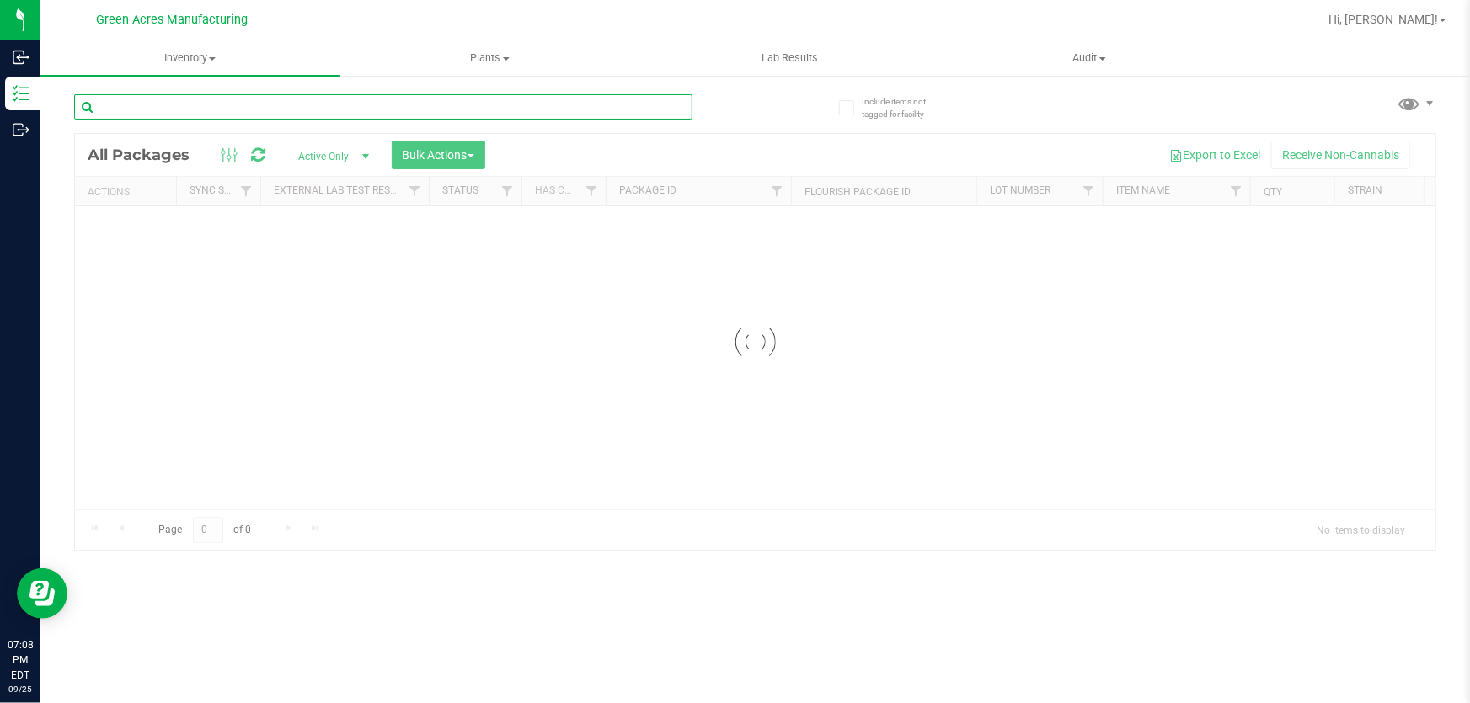
click at [298, 107] on input "text" at bounding box center [383, 106] width 618 height 25
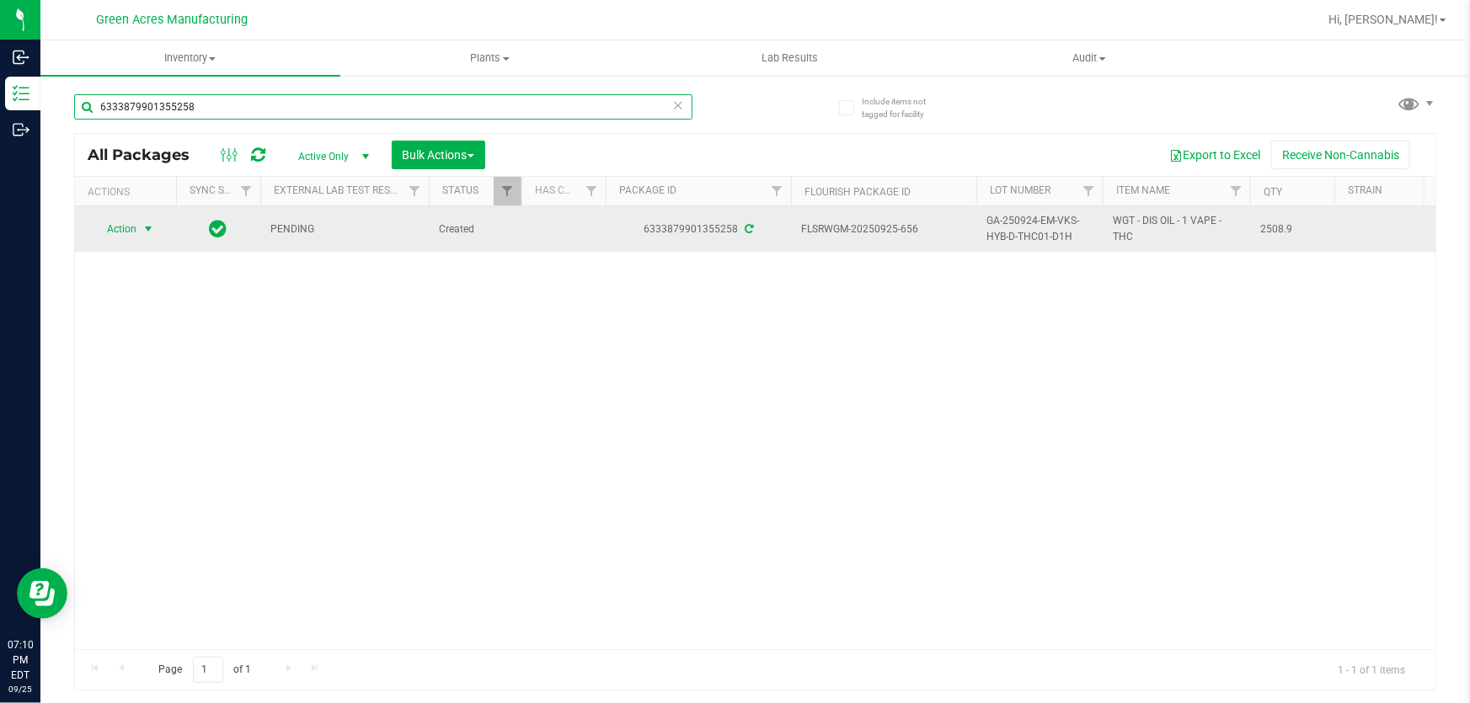
type input "6333879901355258"
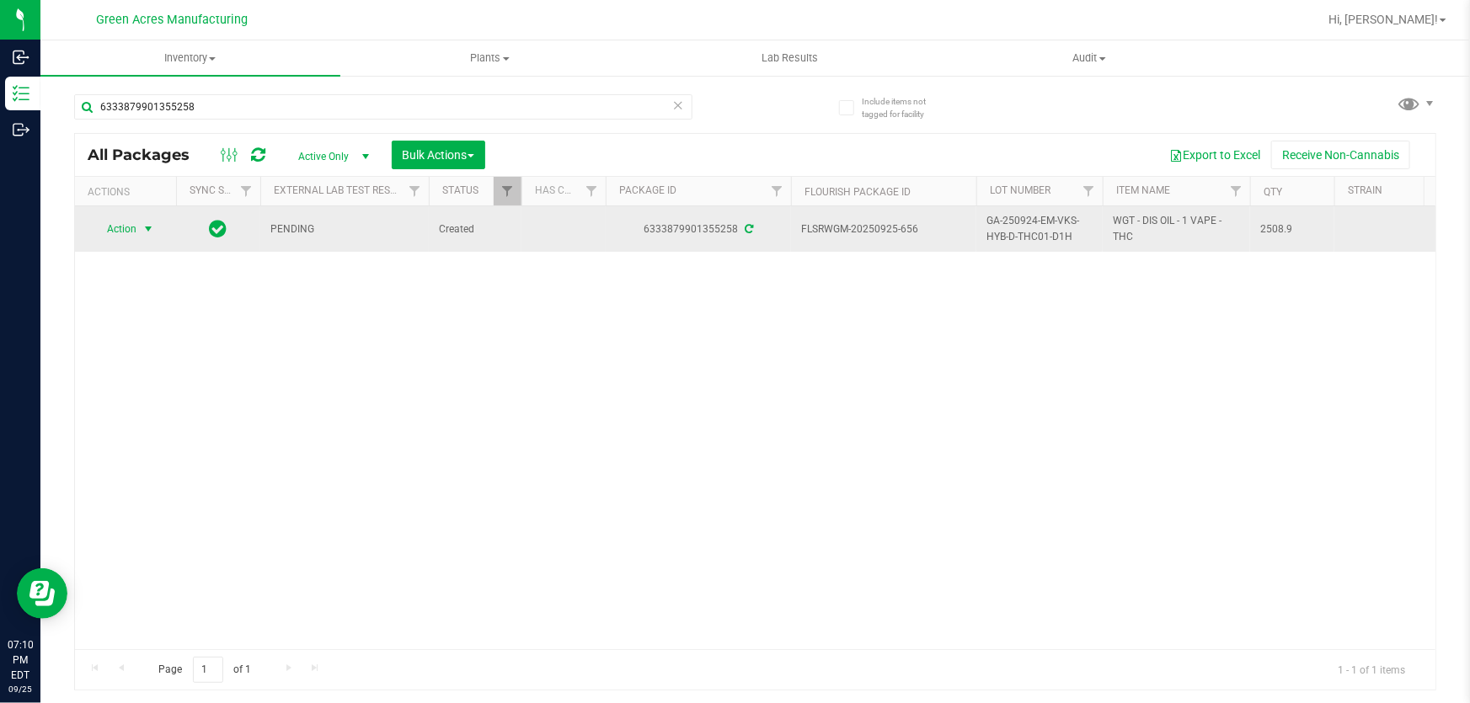
click at [147, 224] on span "select" at bounding box center [148, 228] width 13 height 13
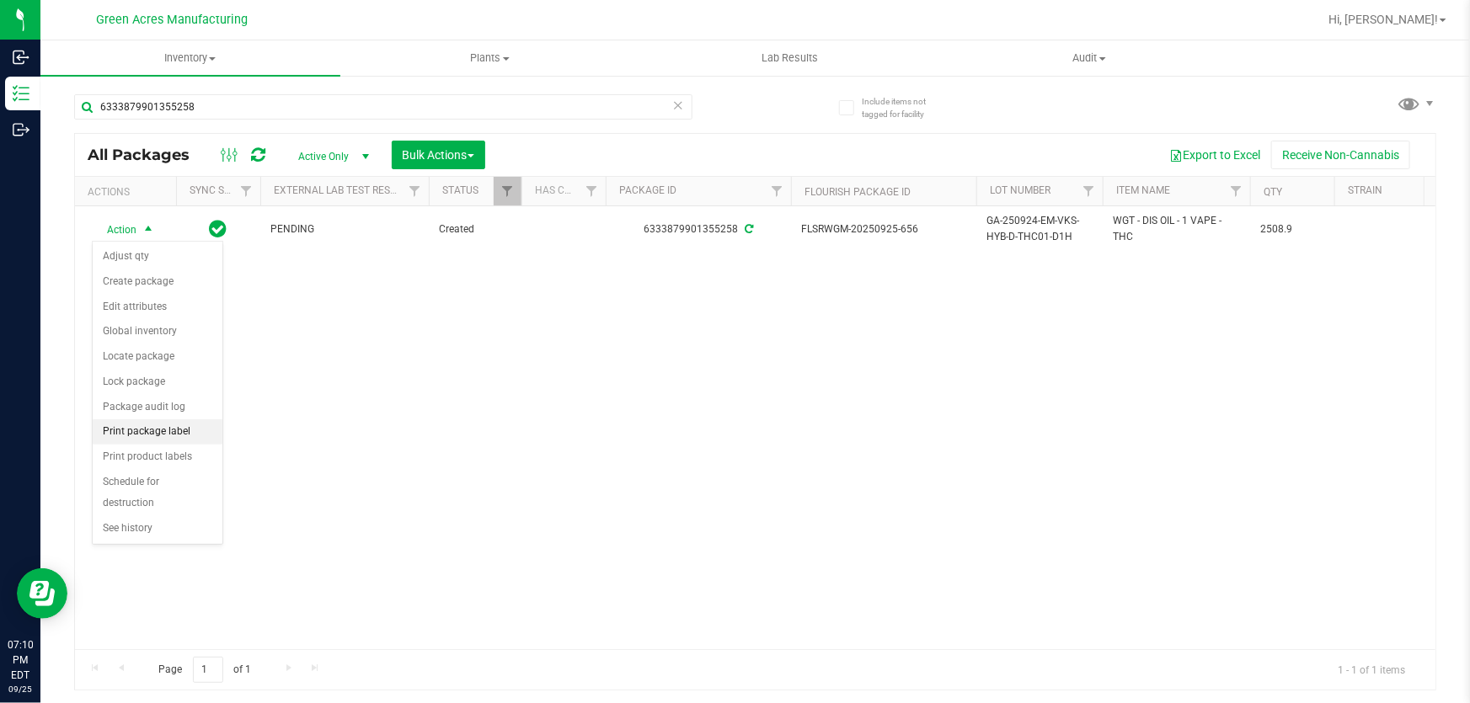
click at [164, 430] on li "Print package label" at bounding box center [158, 432] width 130 height 25
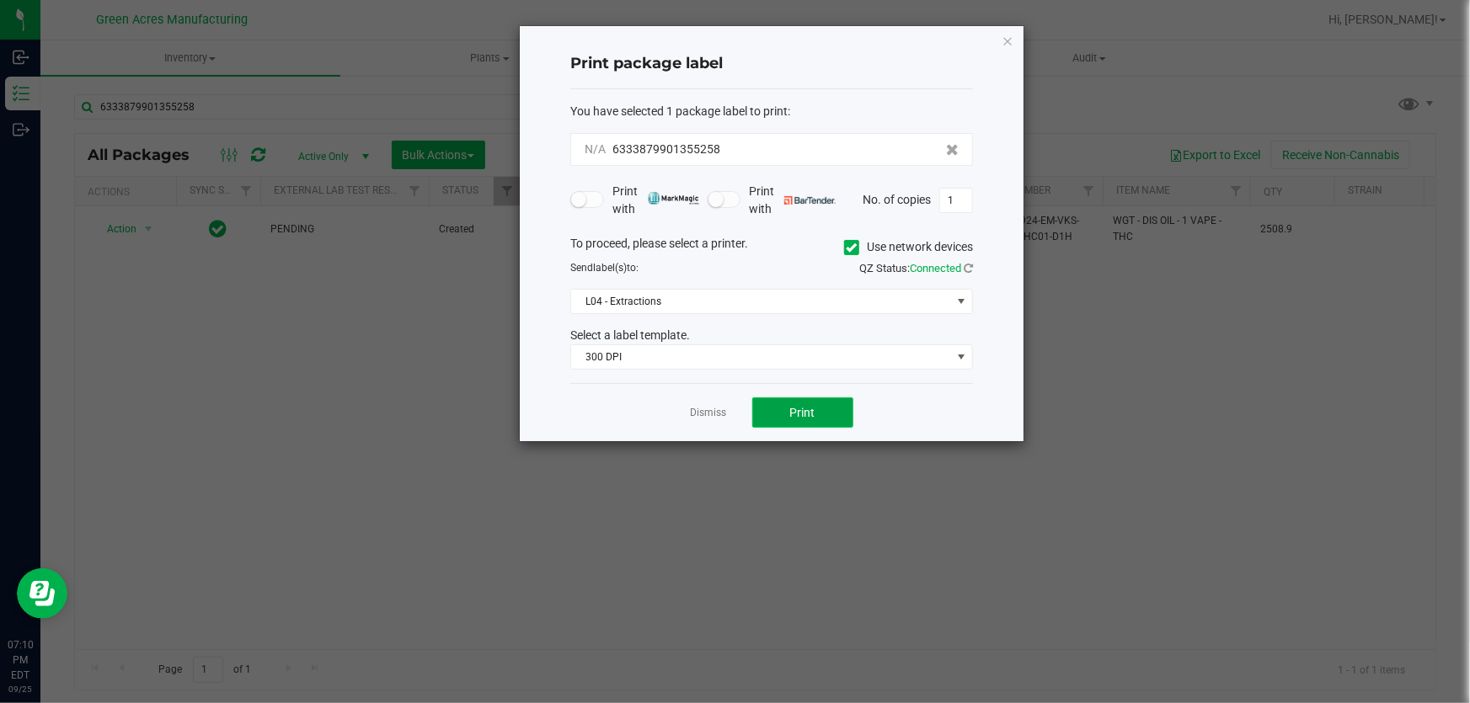
click at [820, 413] on button "Print" at bounding box center [802, 413] width 101 height 30
click at [724, 413] on link "Dismiss" at bounding box center [709, 413] width 36 height 14
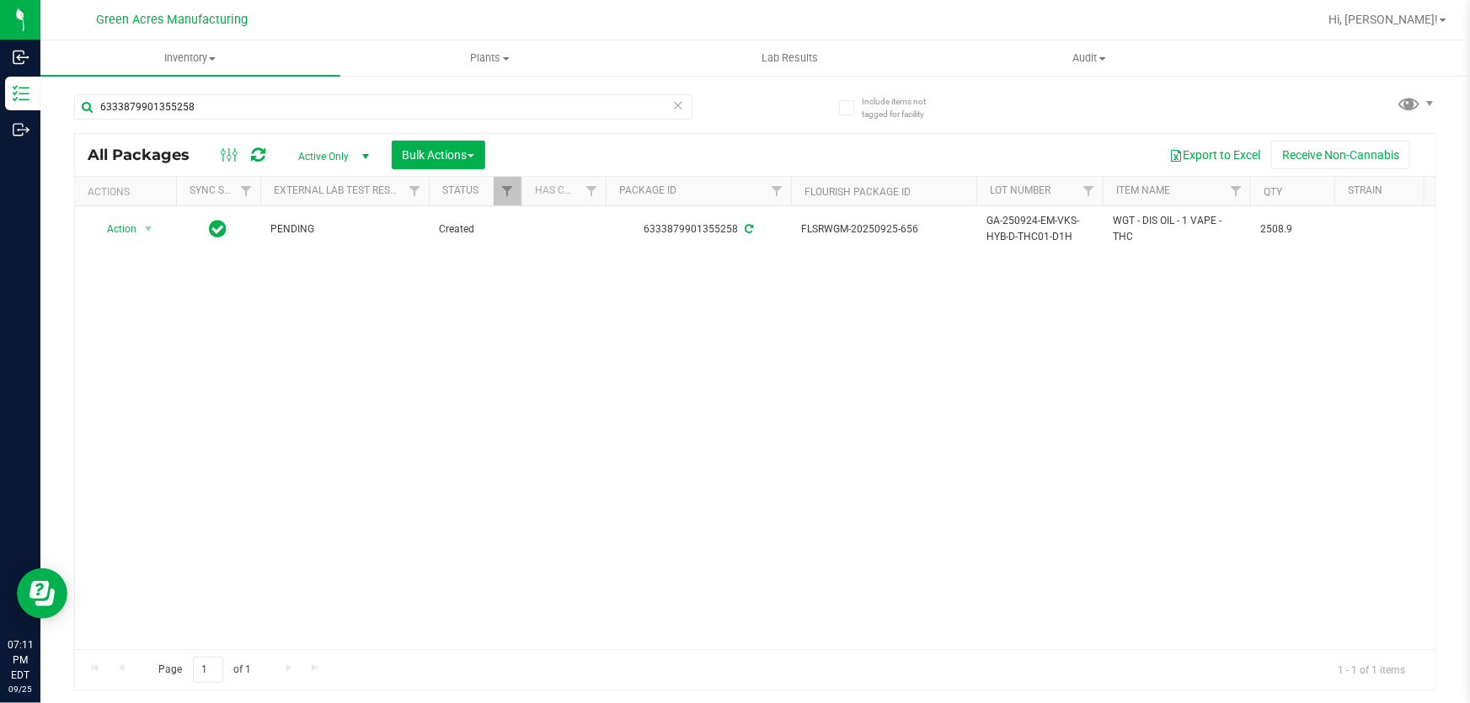
click at [673, 102] on icon at bounding box center [678, 104] width 12 height 20
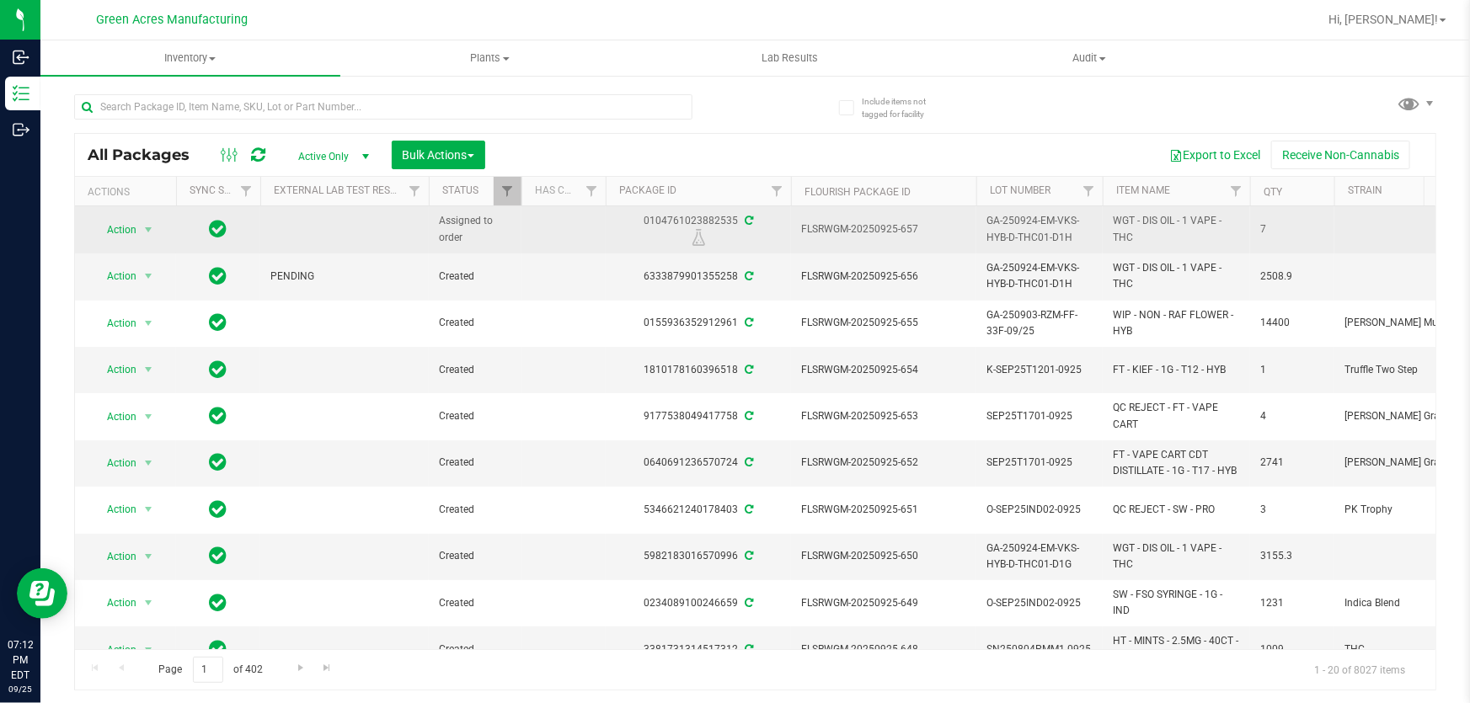
click at [917, 228] on span "FLSRWGM-20250925-657" at bounding box center [883, 230] width 165 height 16
click at [906, 228] on span "FLSRWGM-20250925-657" at bounding box center [883, 230] width 165 height 16
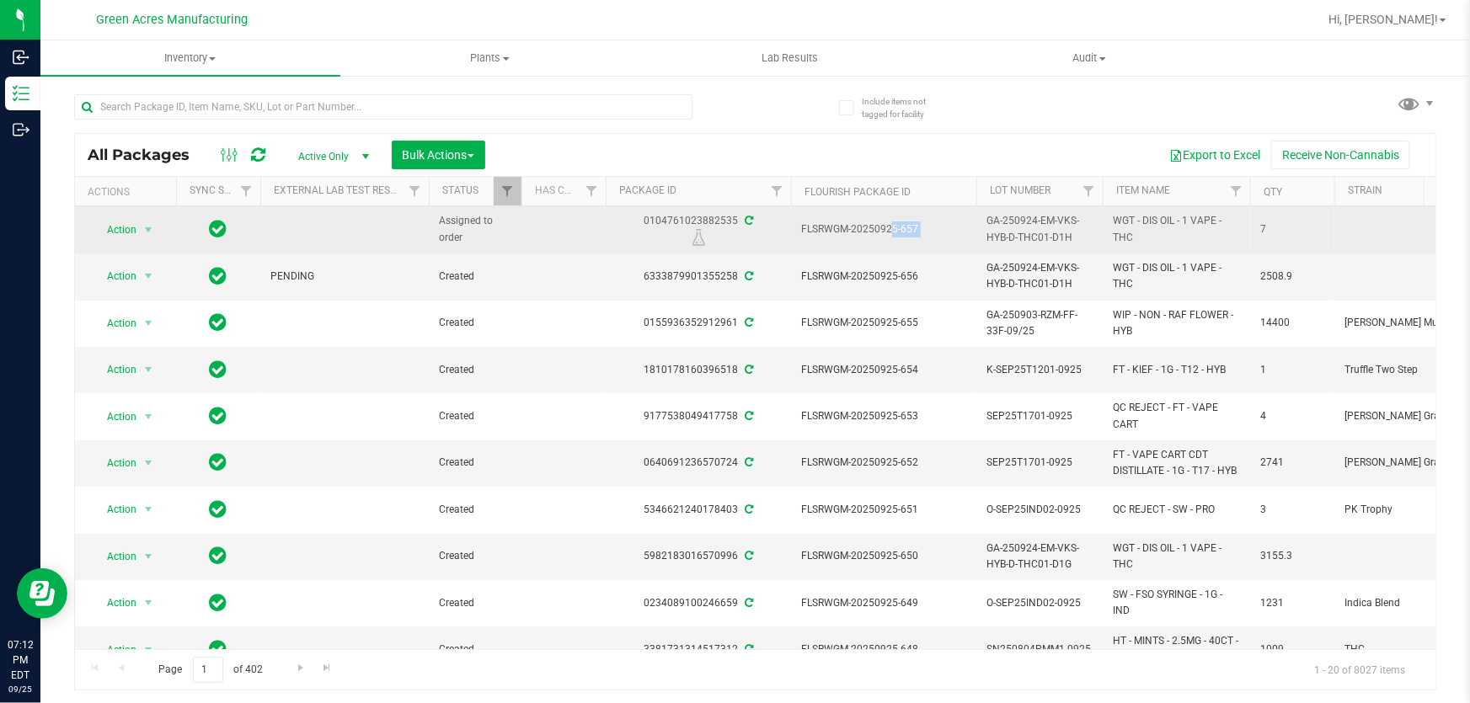
copy tr "FLSRWGM-20250925-657"
click at [1015, 236] on span "GA-250924-EM-VKS-HYB-D-THC01-D1H" at bounding box center [1039, 229] width 106 height 32
copy tr "GA-250924-EM-VKS-HYB-D-THC01-D1H"
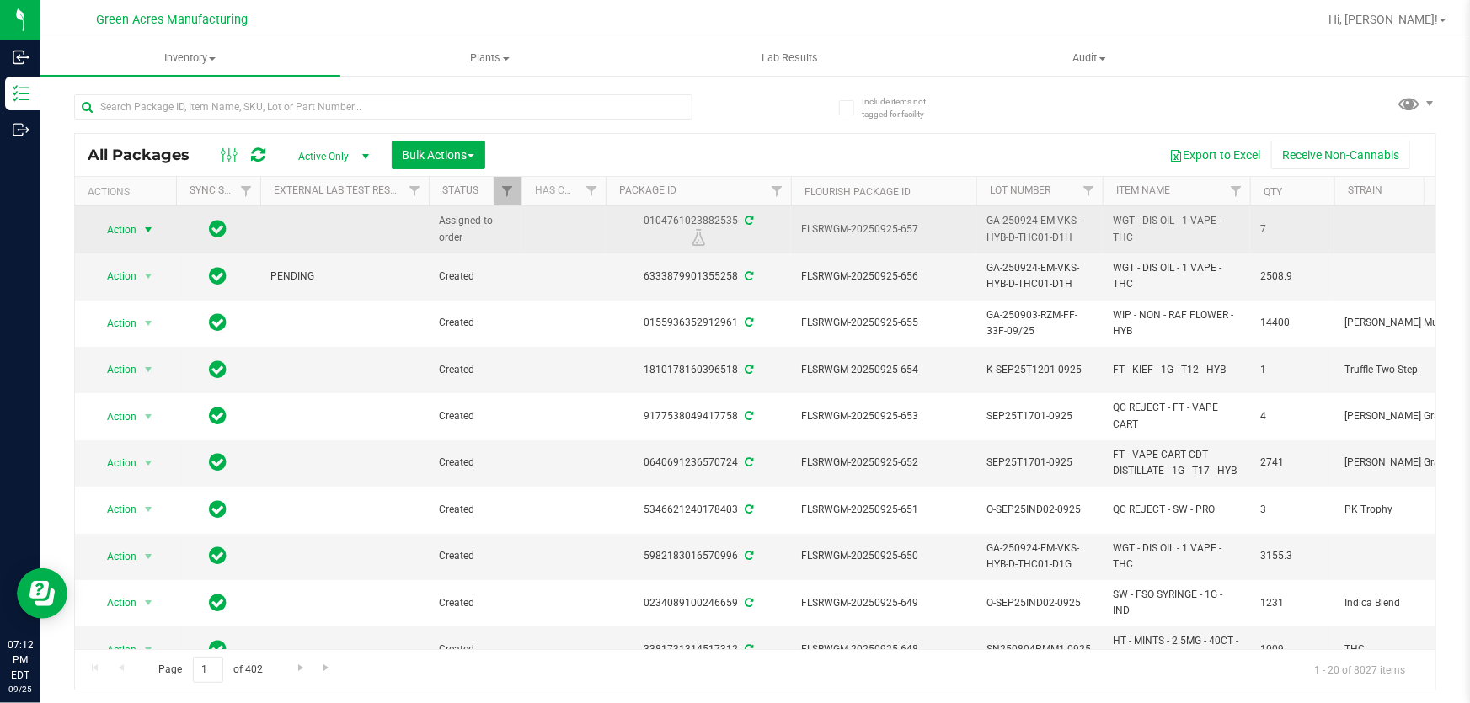
click at [148, 221] on span "select" at bounding box center [148, 230] width 21 height 24
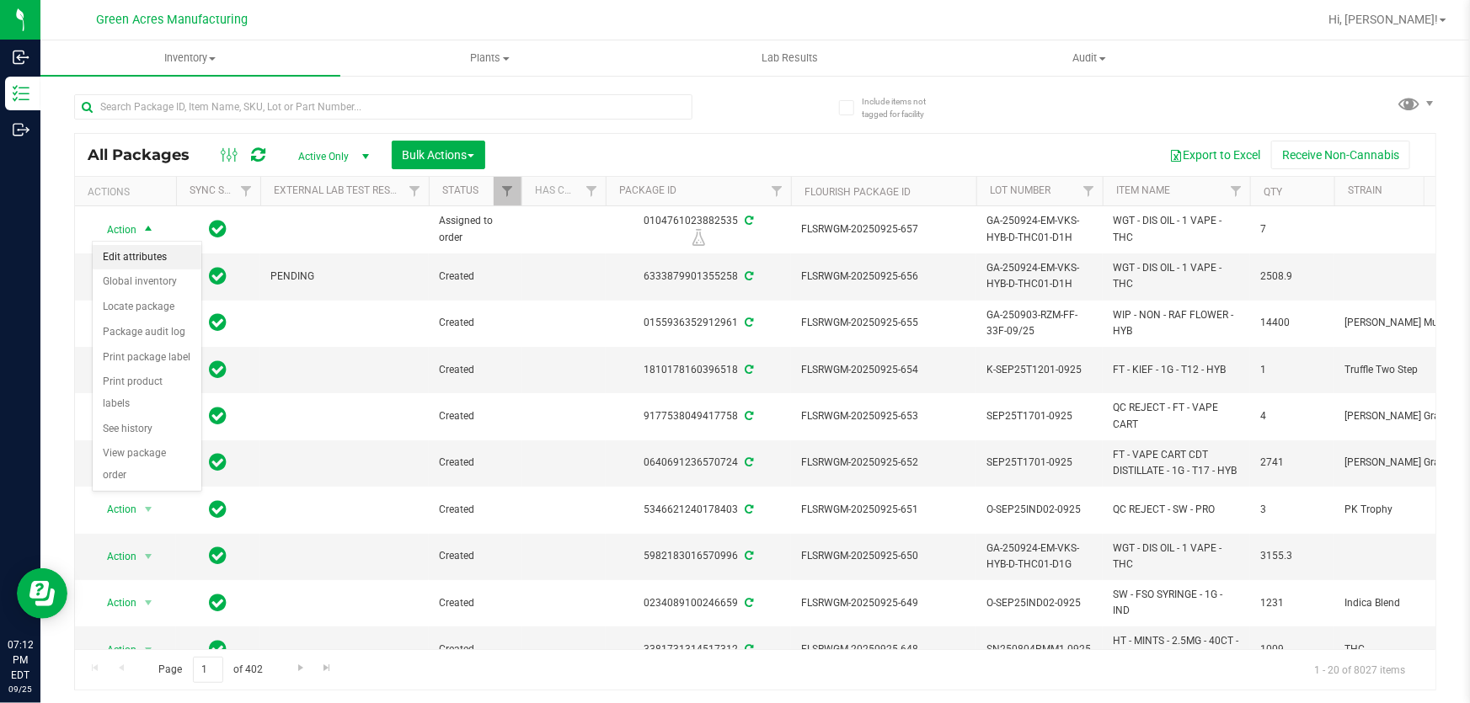
click at [183, 255] on li "Edit attributes" at bounding box center [147, 257] width 109 height 25
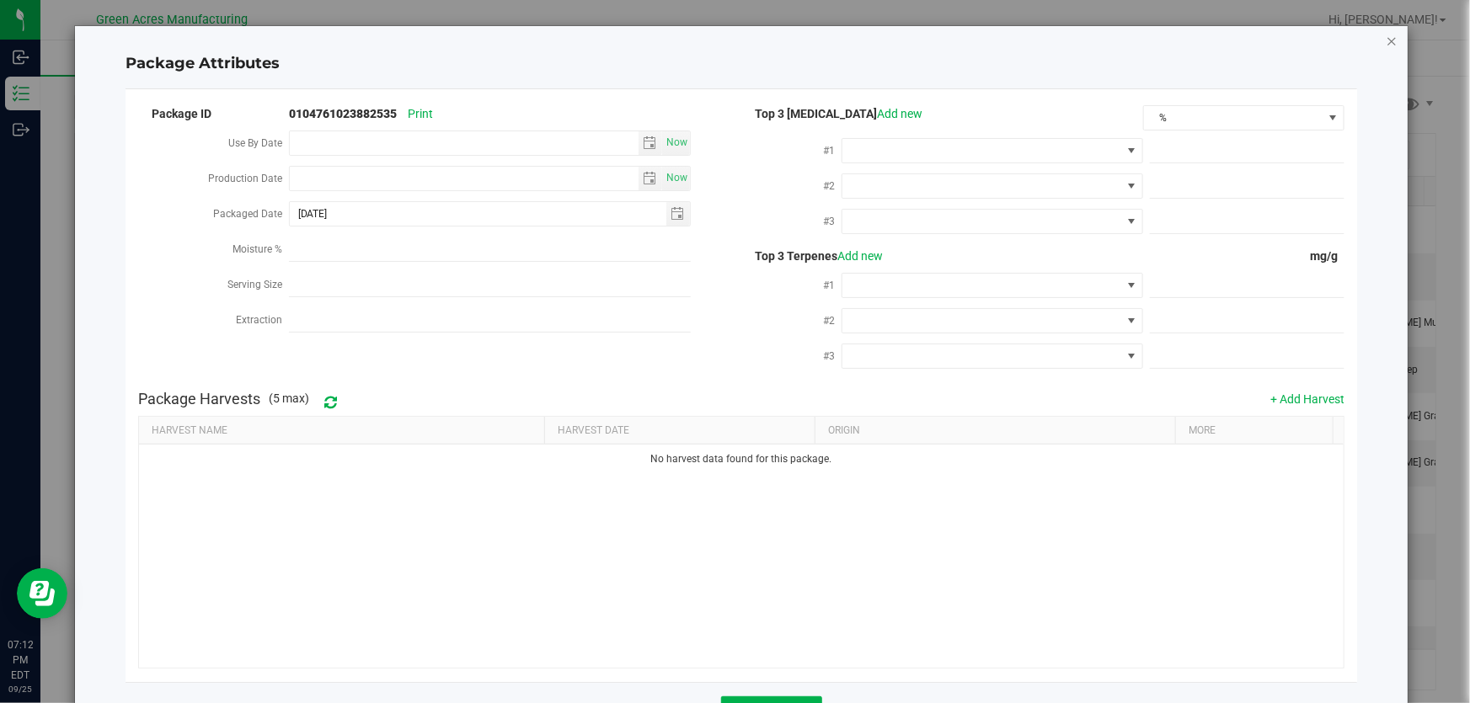
click at [1386, 42] on icon "Close modal" at bounding box center [1392, 40] width 12 height 20
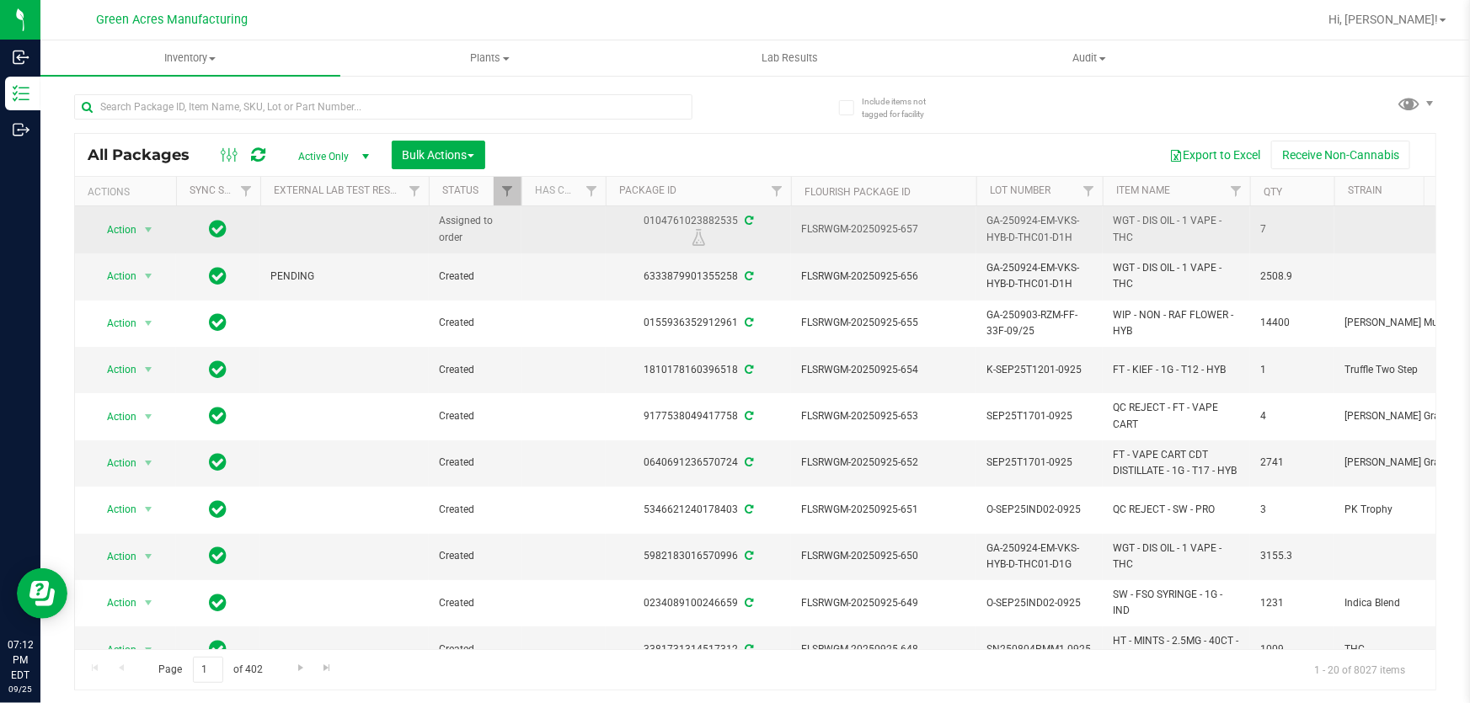
click at [1070, 233] on span "GA-250924-EM-VKS-HYB-D-THC01-D1H" at bounding box center [1039, 229] width 106 height 32
click at [1062, 238] on span "GA-250924-EM-VKS-HYB-D-THC01-D1H" at bounding box center [1039, 229] width 106 height 32
click at [139, 229] on span "select" at bounding box center [148, 230] width 21 height 24
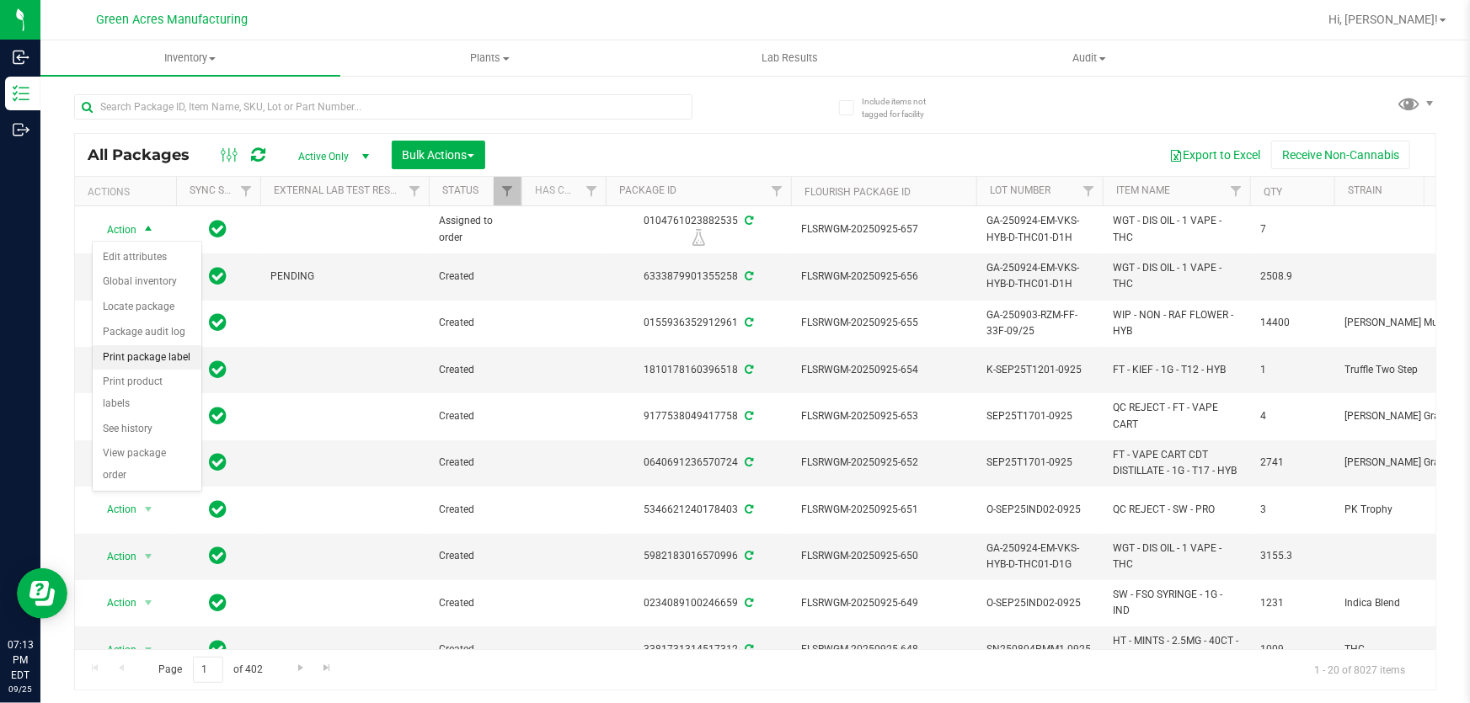
click at [132, 355] on li "Print package label" at bounding box center [147, 357] width 109 height 25
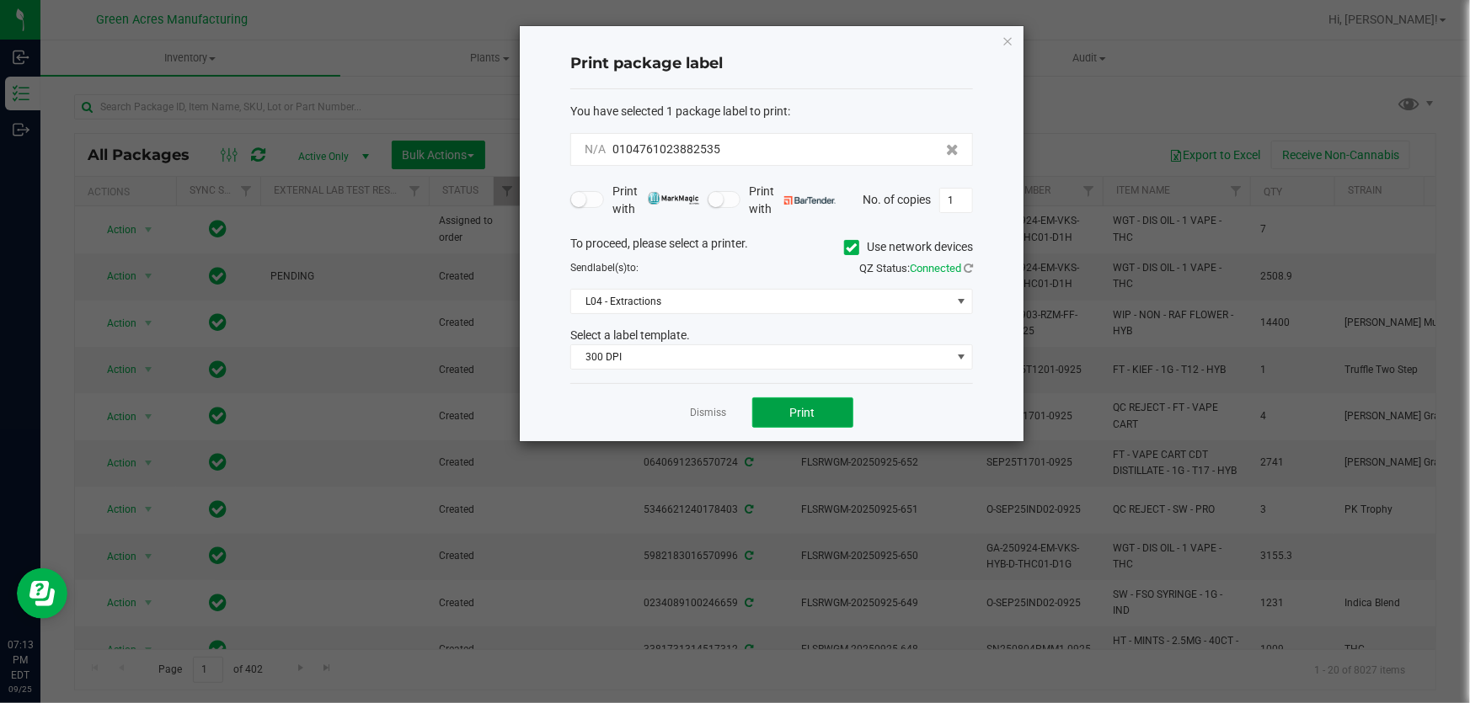
click at [799, 420] on button "Print" at bounding box center [802, 413] width 101 height 30
